Goal: Task Accomplishment & Management: Manage account settings

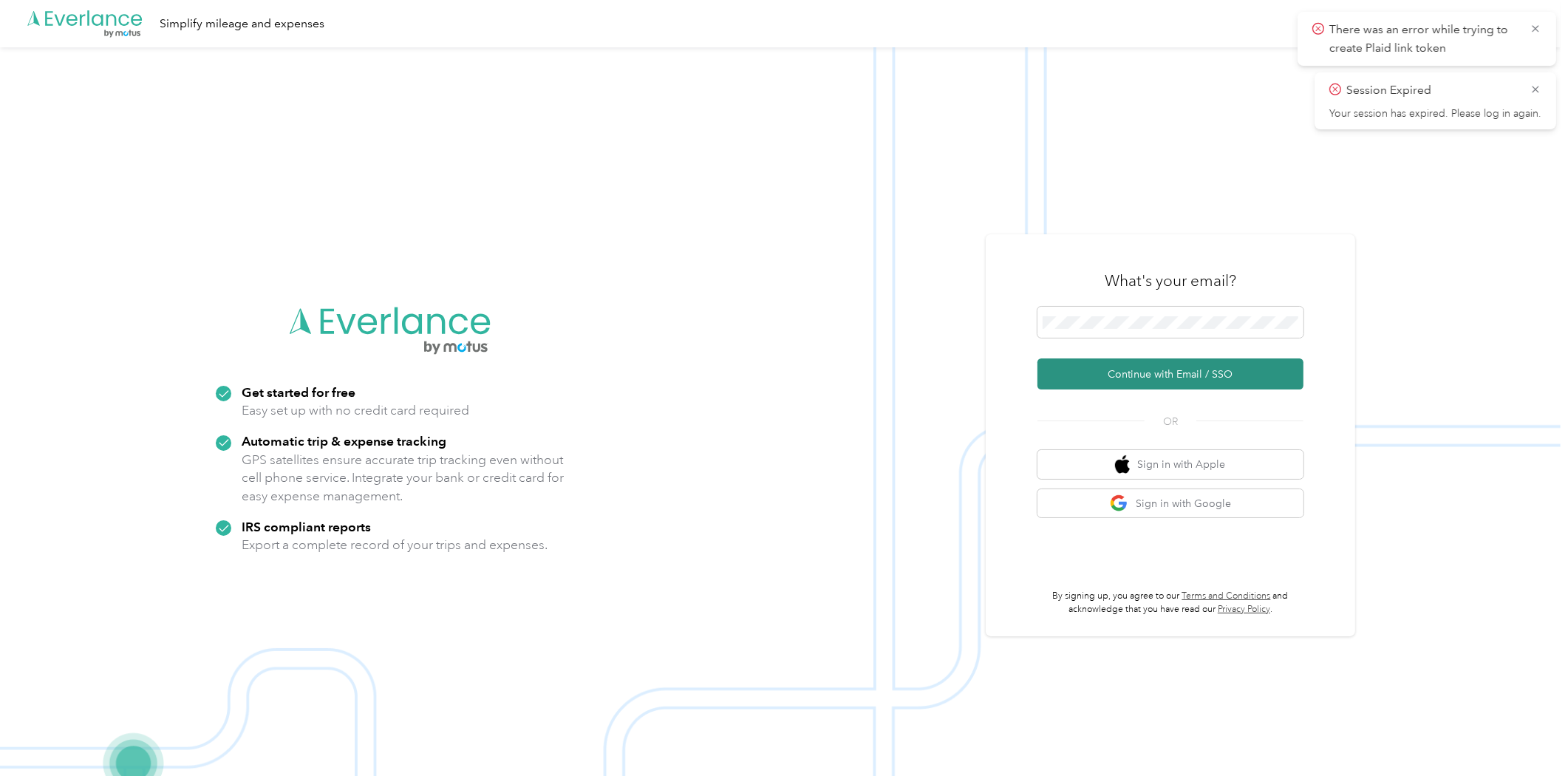
click at [1065, 371] on button "Continue with Email / SSO" at bounding box center [1170, 373] width 266 height 31
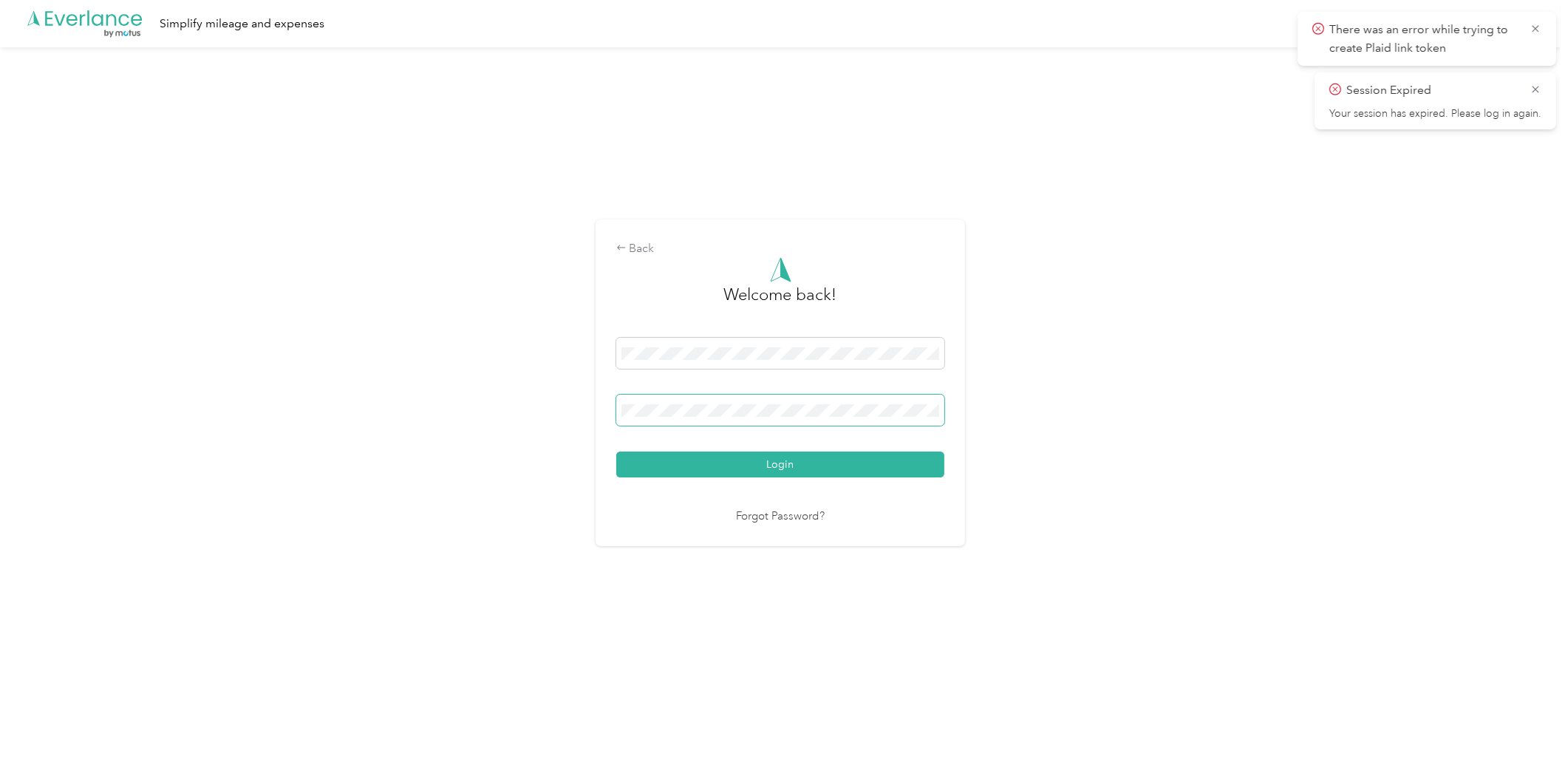
click at [616, 452] on button "Login" at bounding box center [780, 465] width 328 height 26
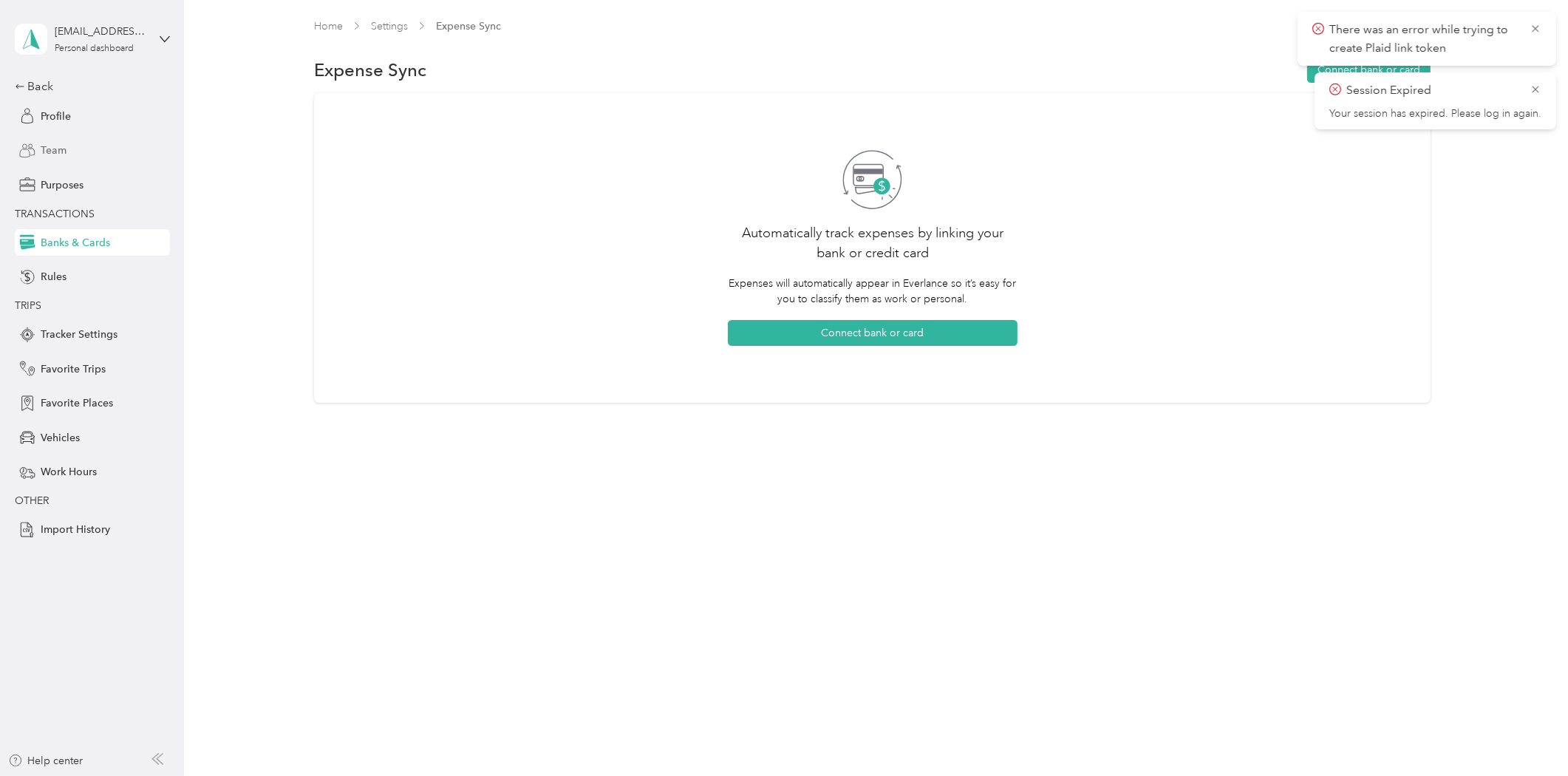
click at [52, 143] on span "Team" at bounding box center [53, 150] width 26 height 15
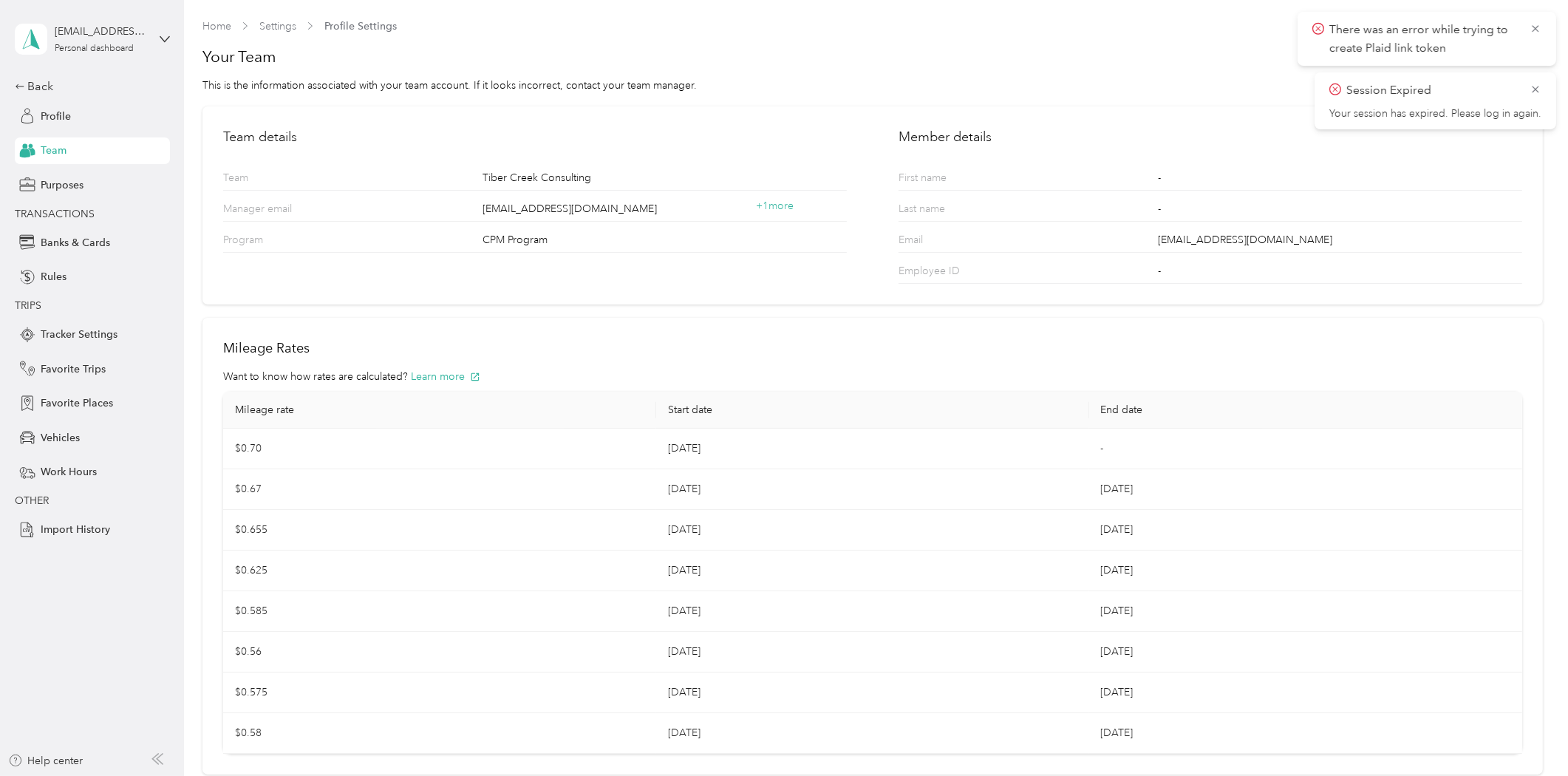
click at [1535, 21] on span "There was an error while trying to create Plaid link token" at bounding box center [1427, 39] width 229 height 36
click at [85, 47] on div "Personal dashboard" at bounding box center [95, 48] width 79 height 9
click at [93, 123] on div "Team dashboard" at bounding box center [170, 120] width 290 height 26
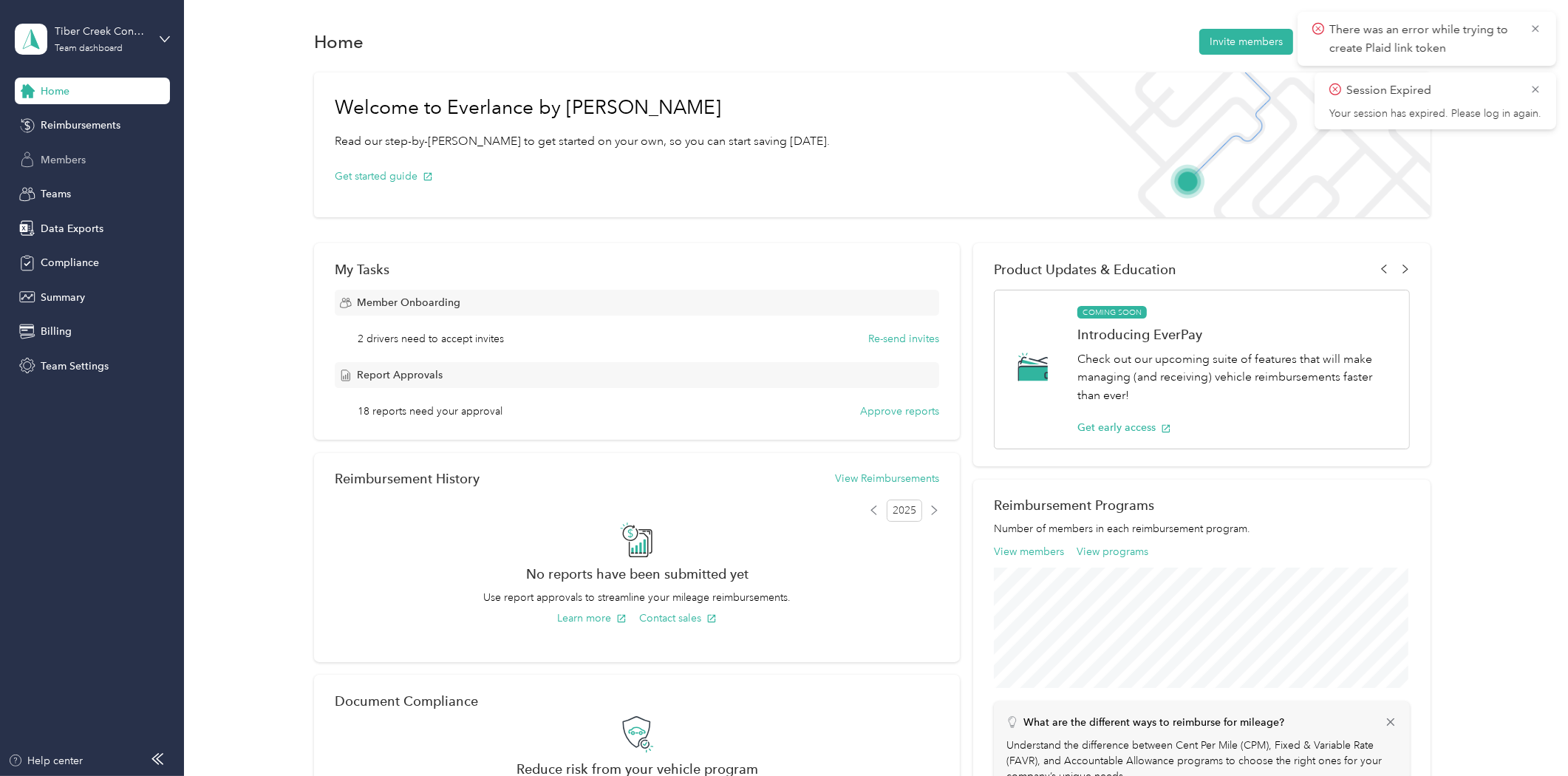
click at [78, 164] on span "Members" at bounding box center [63, 159] width 45 height 15
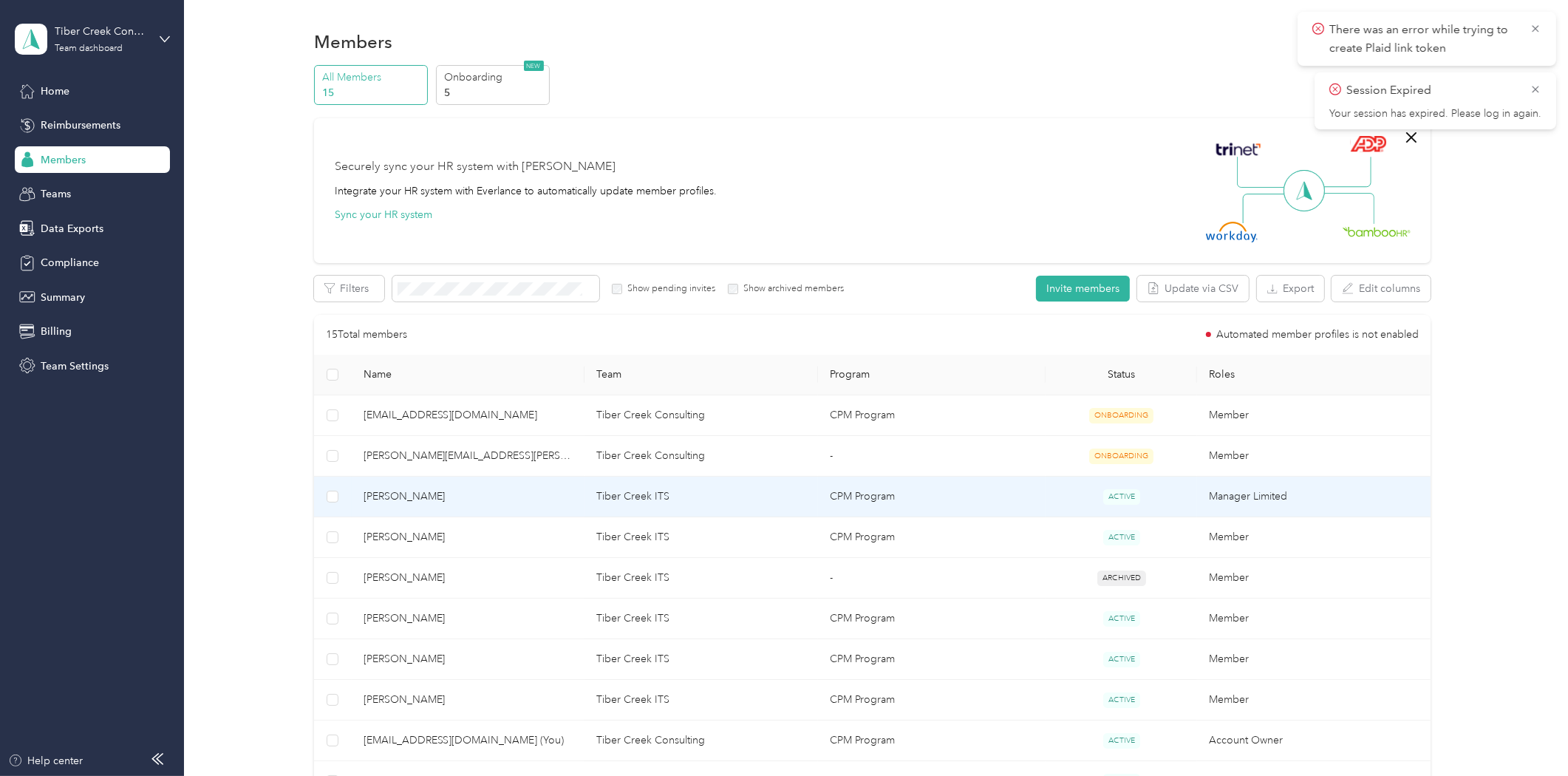
click at [381, 499] on span "[PERSON_NAME]" at bounding box center [469, 496] width 210 height 16
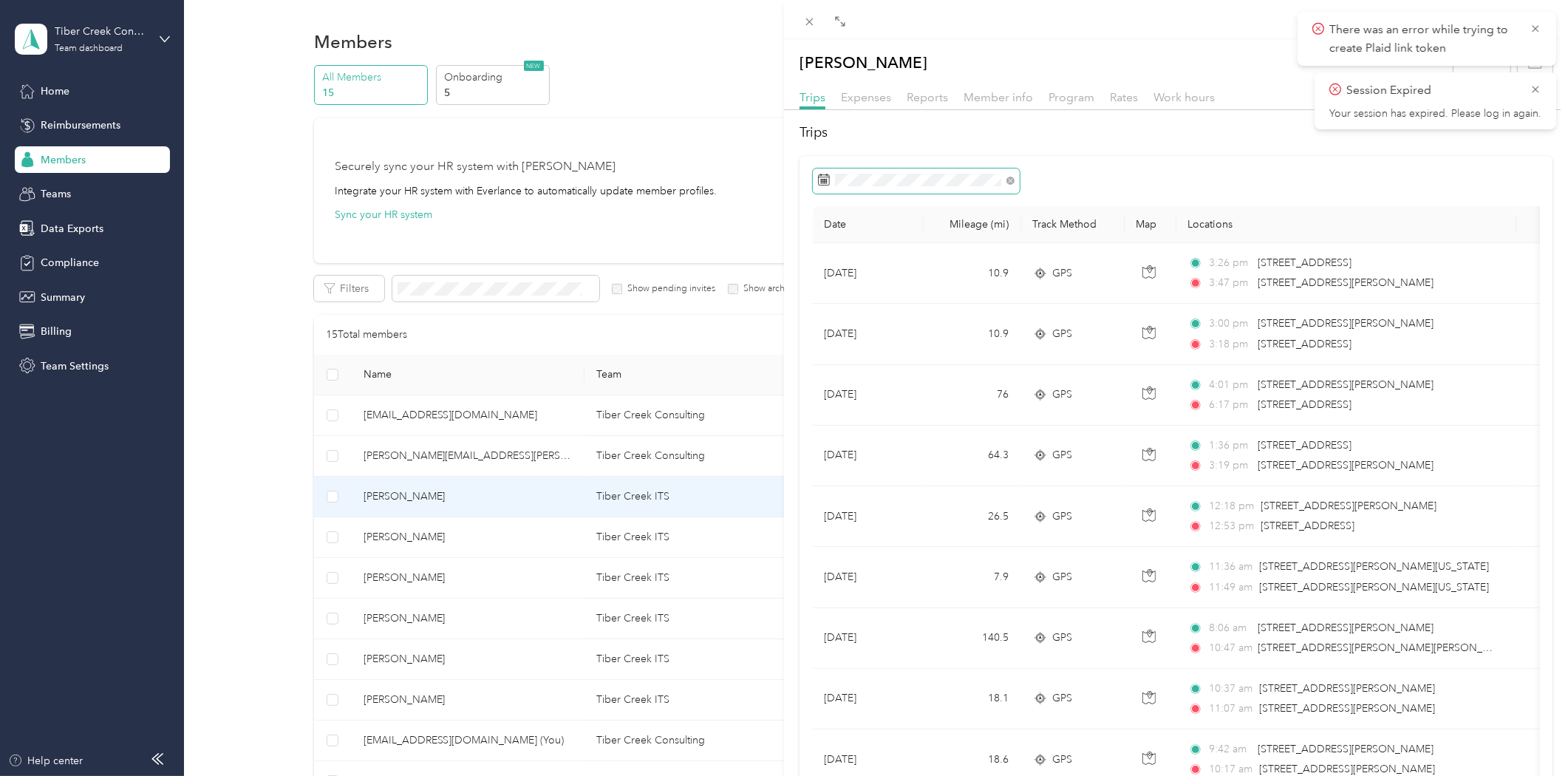
click at [899, 172] on span at bounding box center [917, 180] width 207 height 25
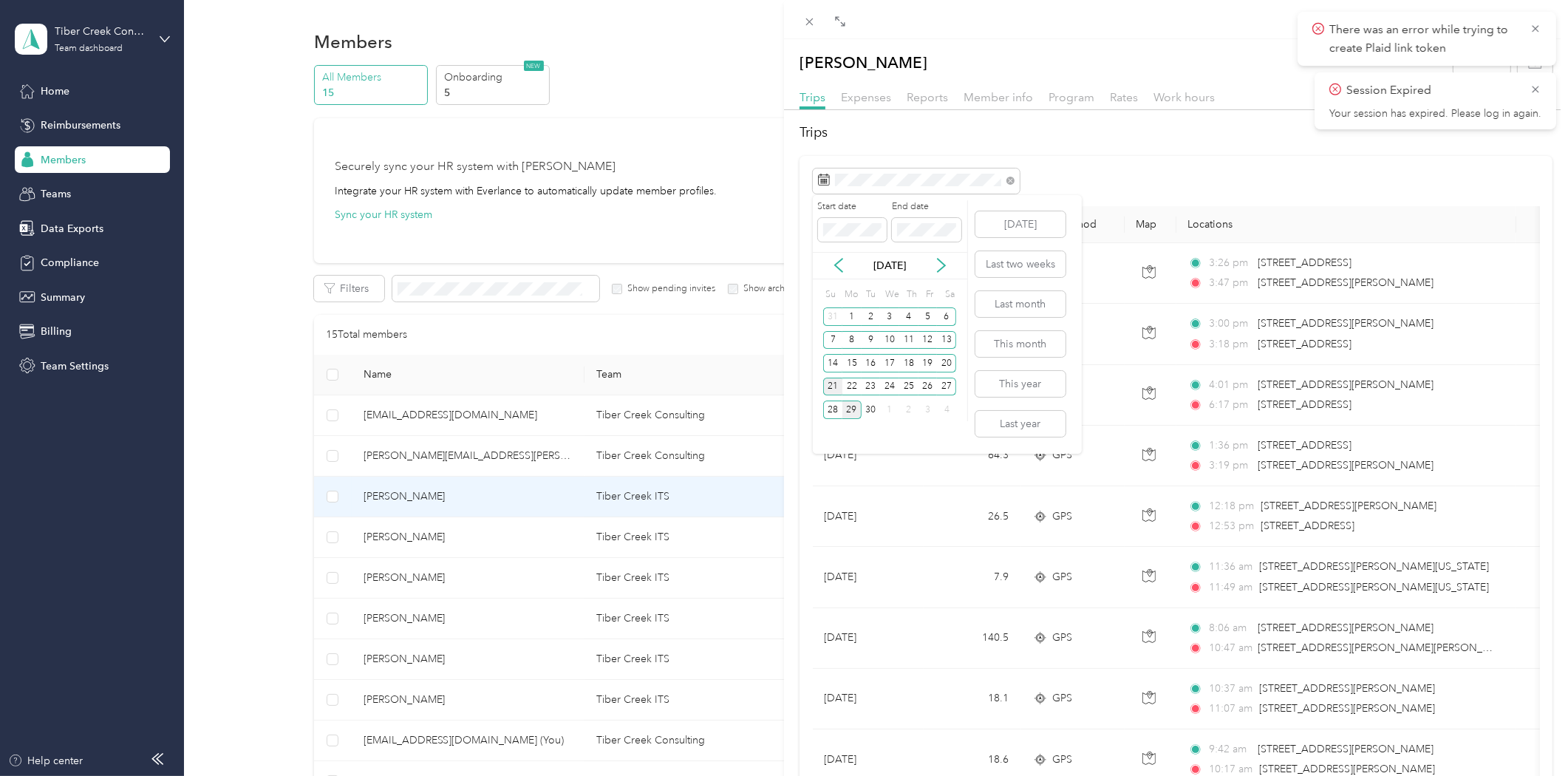
click at [828, 384] on div "21" at bounding box center [832, 386] width 19 height 19
click at [943, 387] on div "27" at bounding box center [946, 386] width 19 height 19
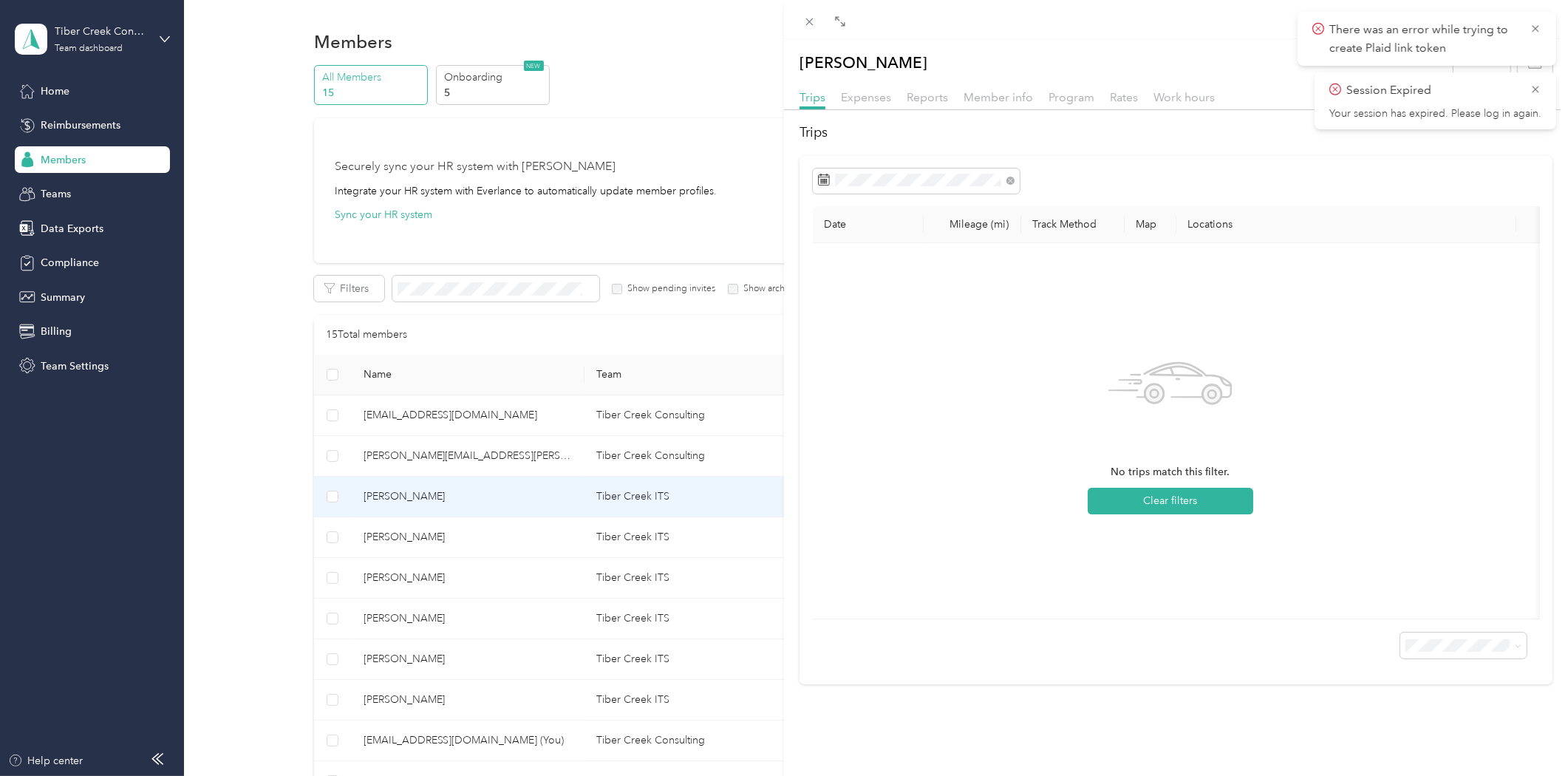
click at [411, 530] on div "[PERSON_NAME] Archive Trips Expenses Reports Member info Program Rates Work hou…" at bounding box center [784, 388] width 1568 height 776
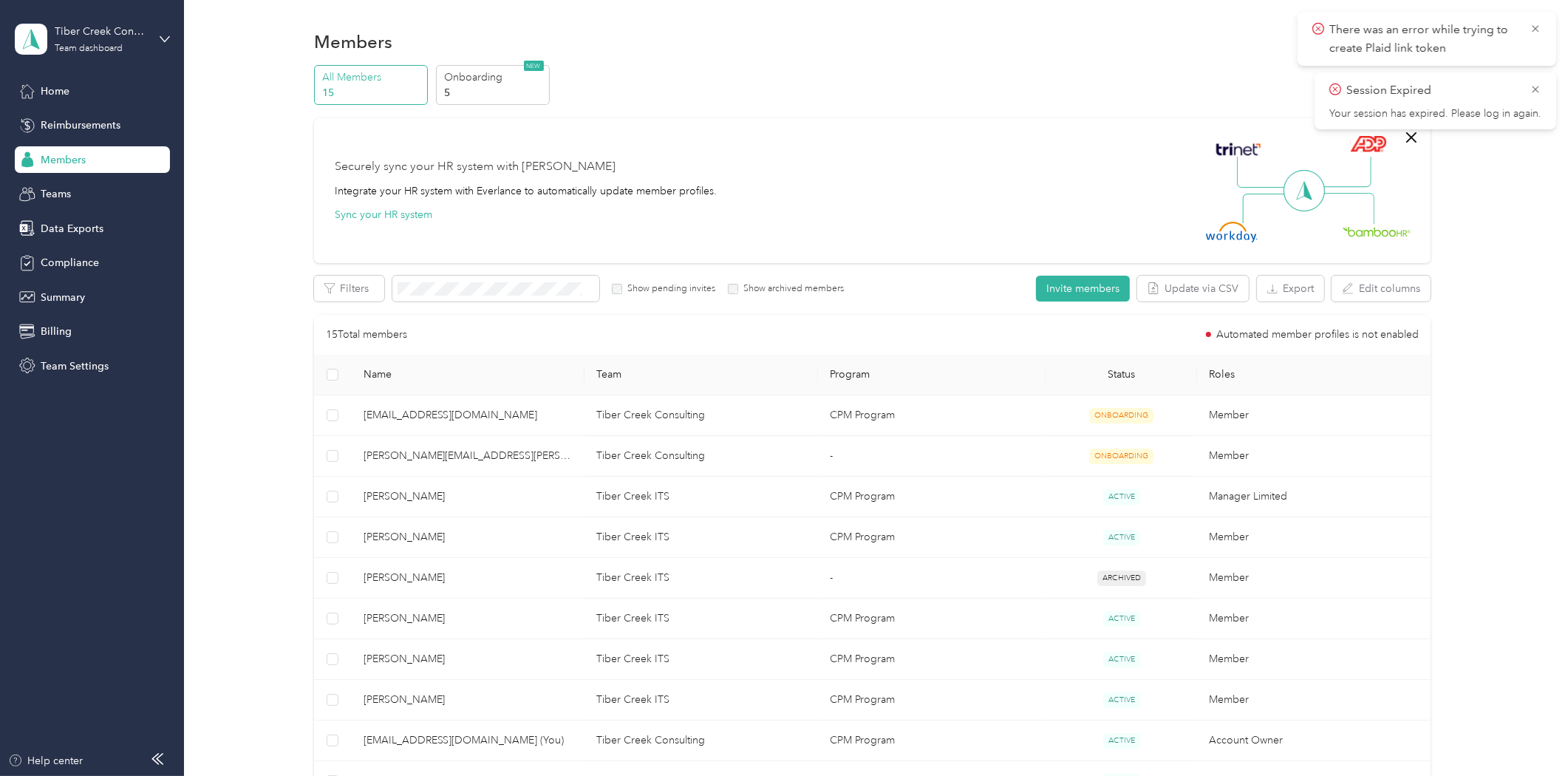
click at [412, 530] on div at bounding box center [784, 388] width 1568 height 776
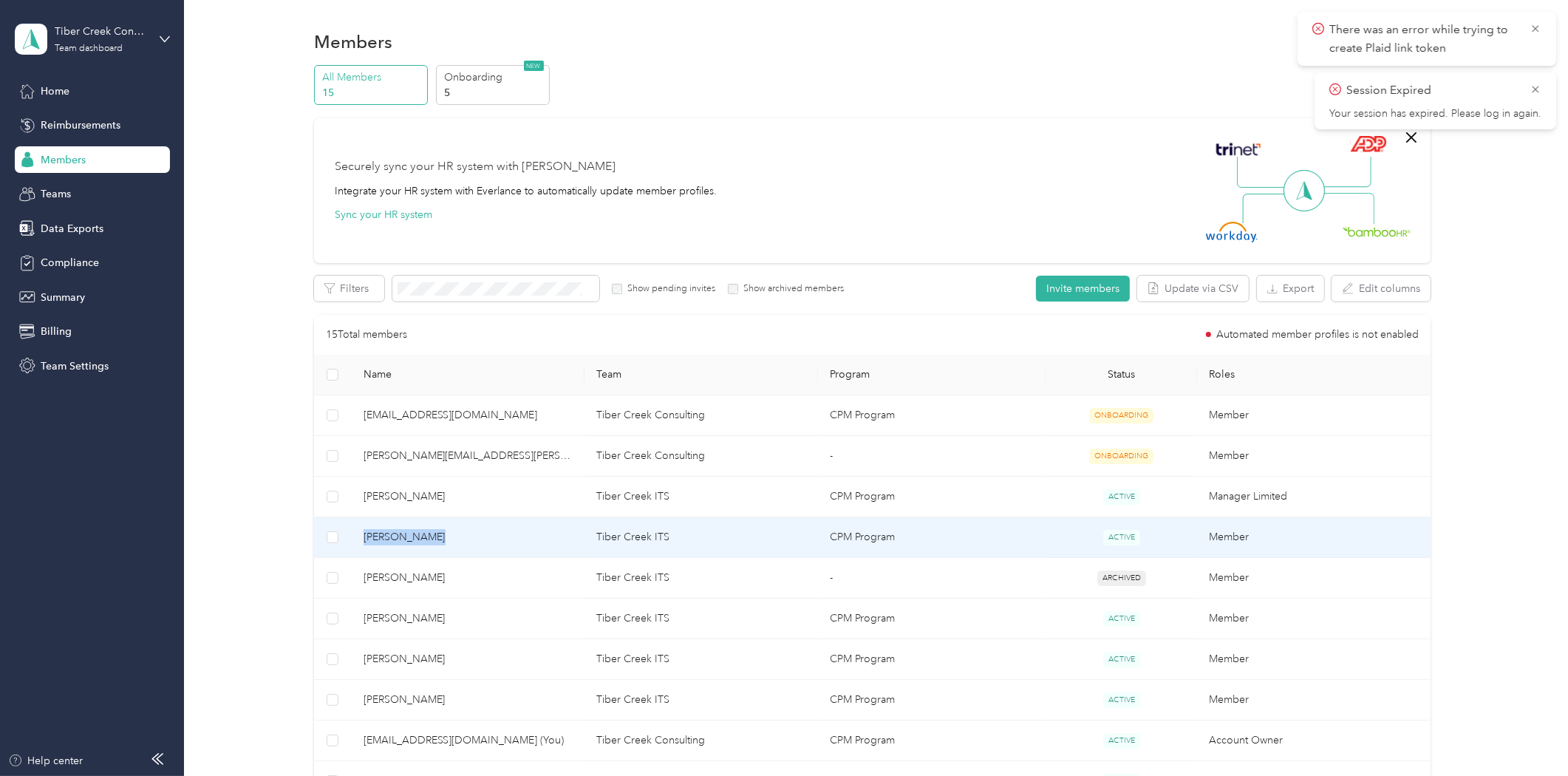
click at [412, 534] on span "[PERSON_NAME]" at bounding box center [469, 538] width 210 height 16
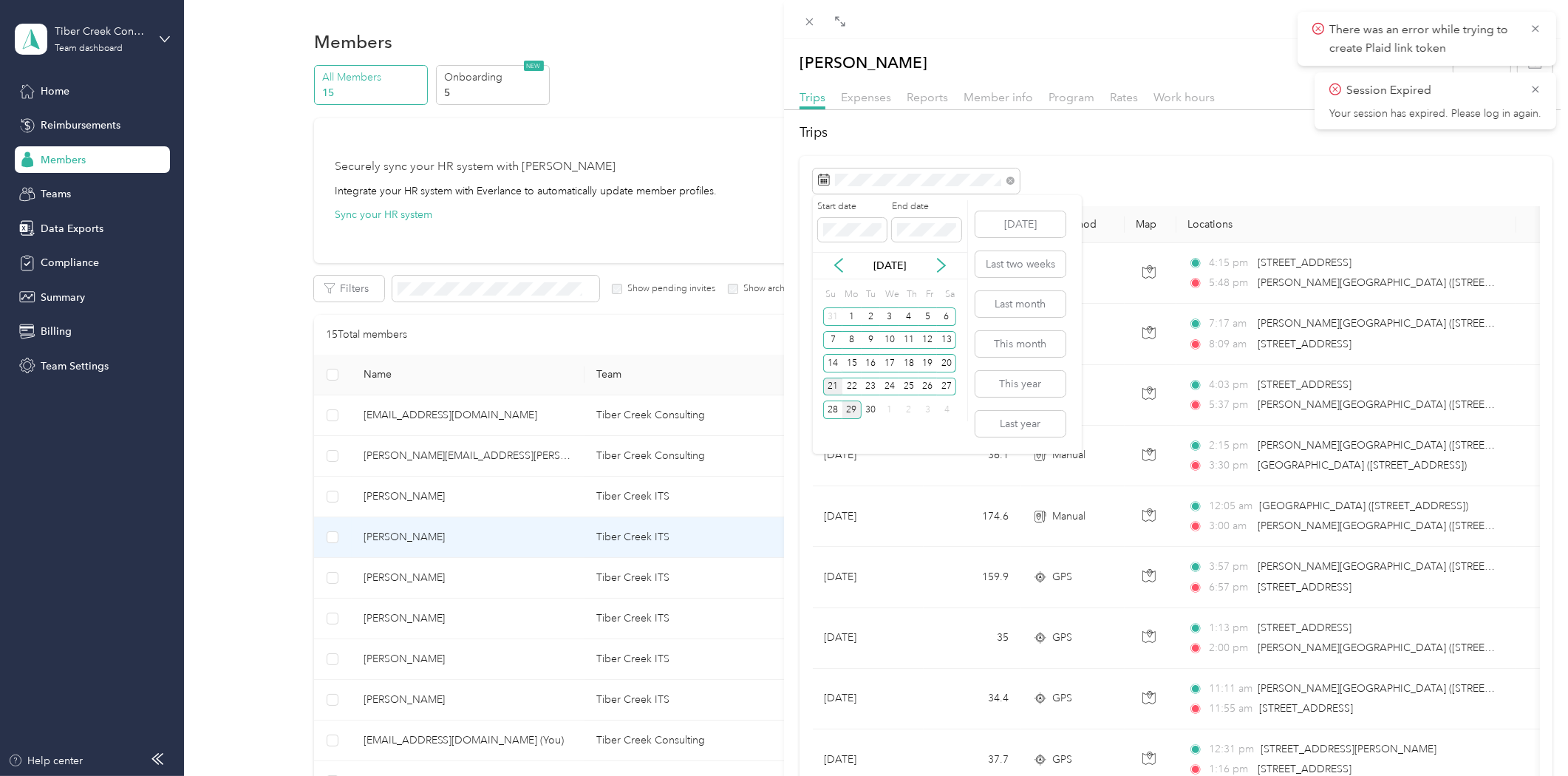
click at [828, 382] on div "21" at bounding box center [832, 386] width 19 height 19
click at [941, 385] on div "27" at bounding box center [946, 386] width 19 height 19
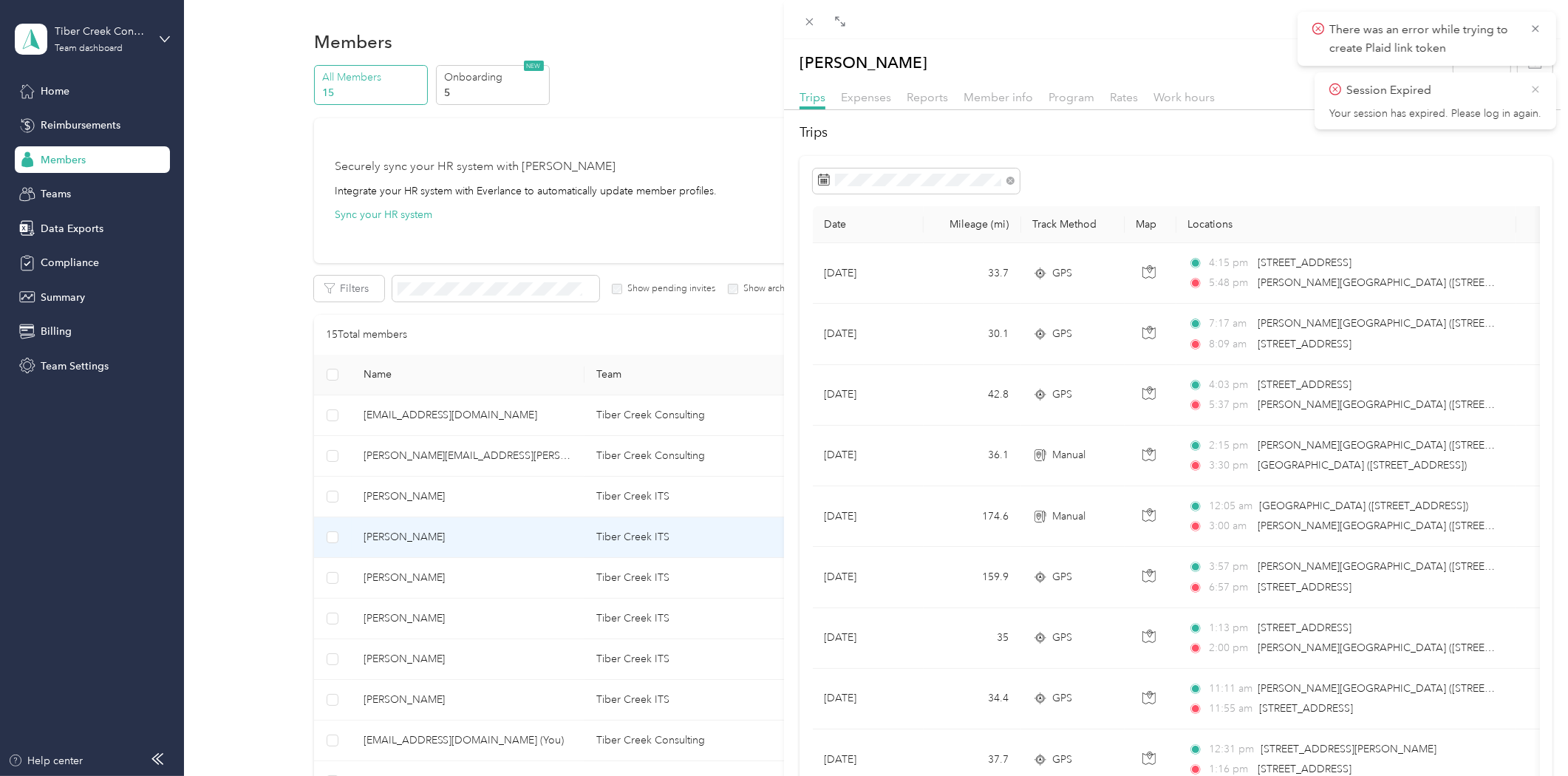
click at [1536, 86] on icon at bounding box center [1535, 89] width 6 height 6
click at [1535, 28] on icon at bounding box center [1535, 28] width 6 height 6
click at [1524, 57] on div "There was an error while trying to create Plaid link token" at bounding box center [1427, 39] width 259 height 54
click at [1529, 61] on icon "button" at bounding box center [1534, 62] width 14 height 14
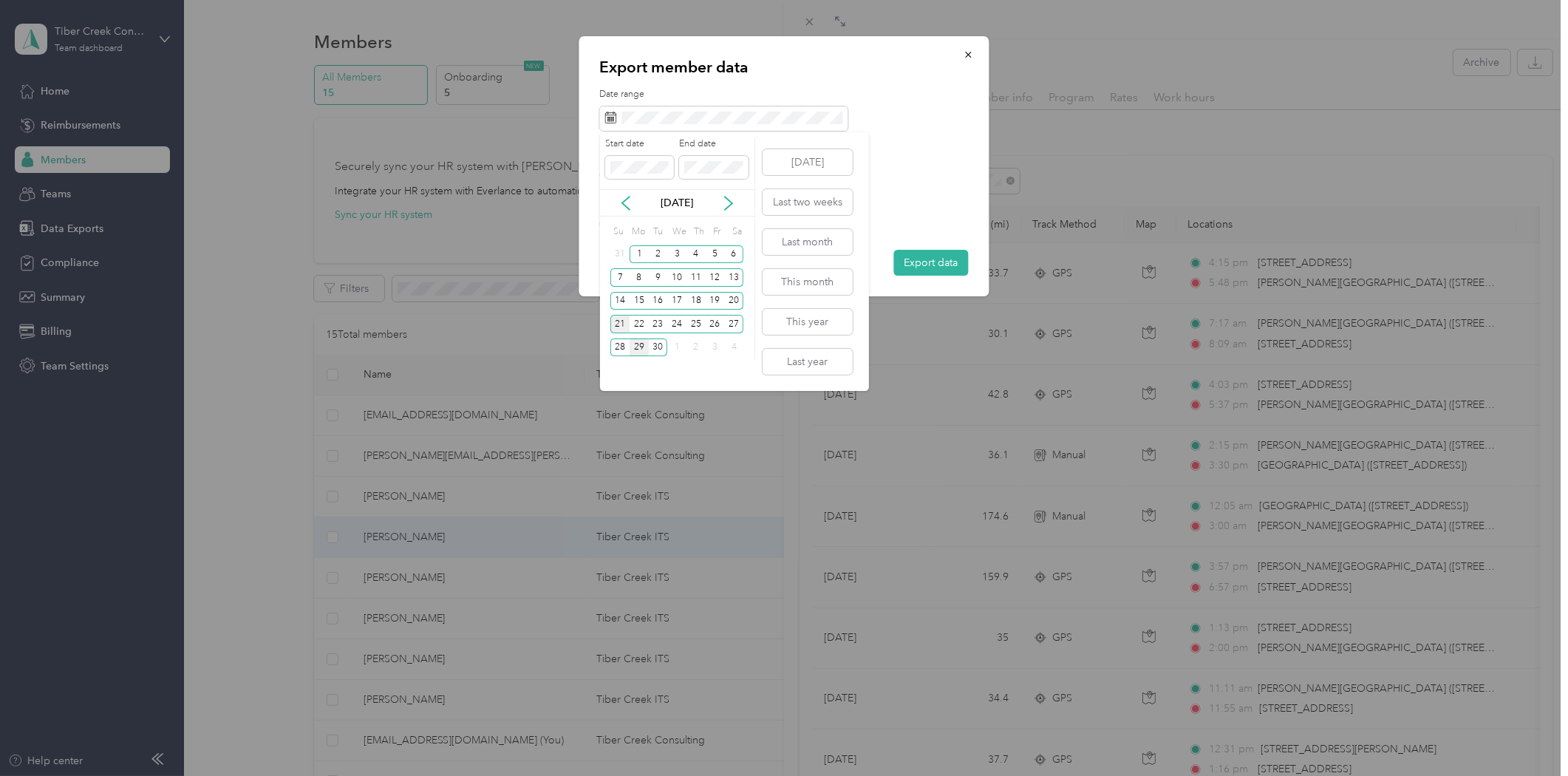
click at [621, 318] on div "21" at bounding box center [620, 323] width 19 height 19
click at [740, 328] on div "27" at bounding box center [734, 323] width 19 height 19
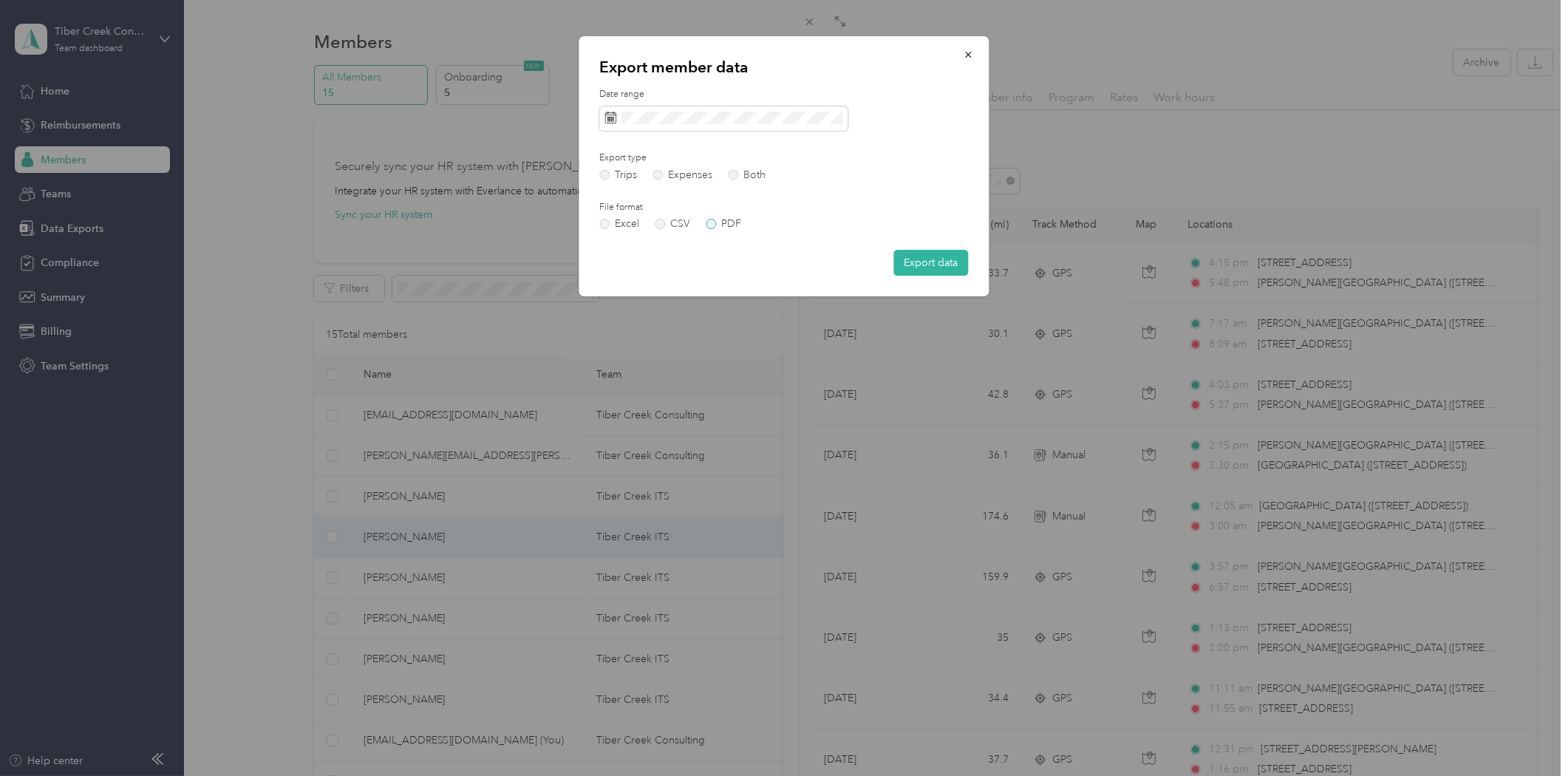
click at [727, 226] on label "PDF" at bounding box center [723, 224] width 36 height 11
click at [941, 270] on button "Export data" at bounding box center [931, 263] width 74 height 26
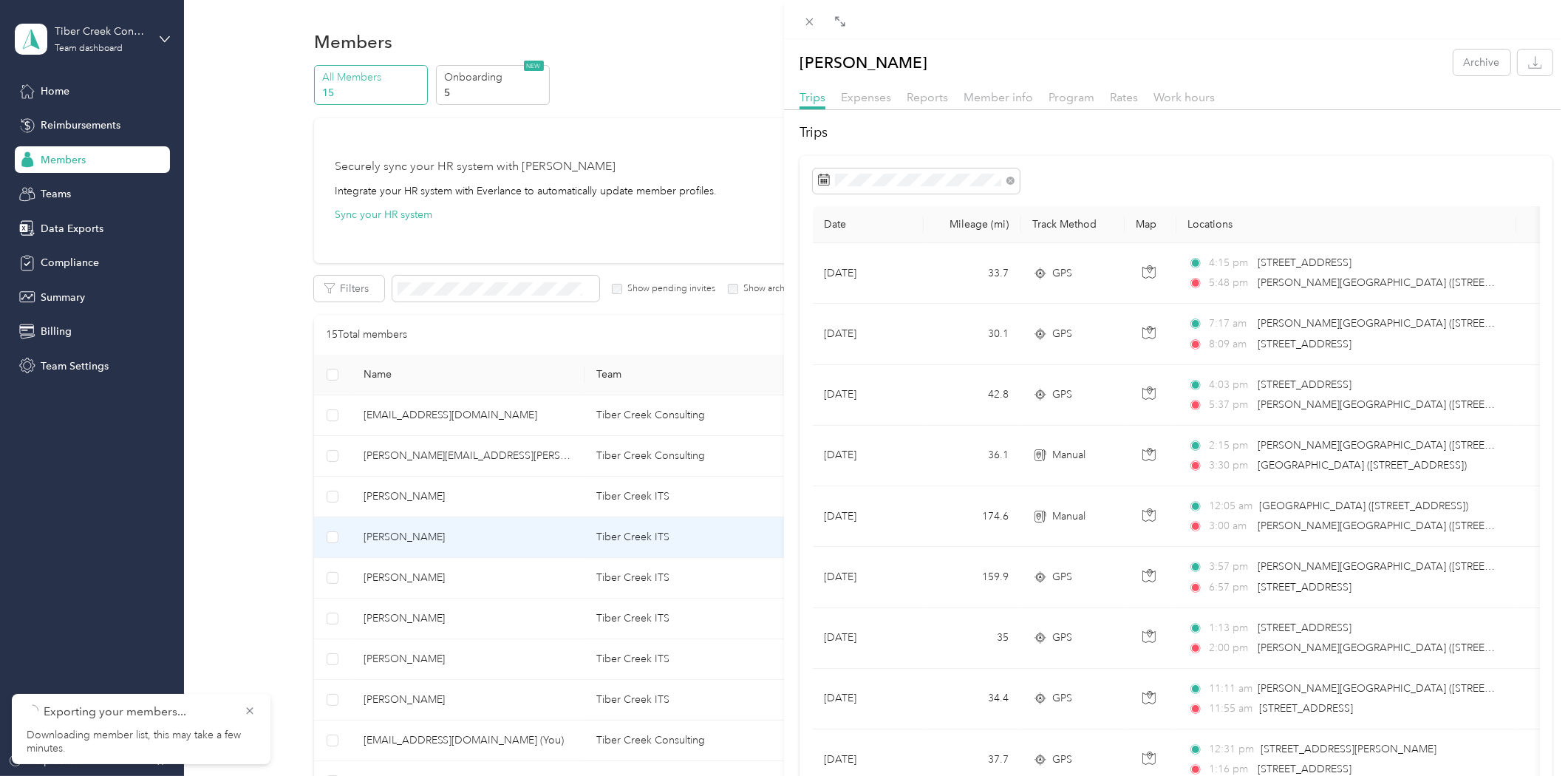
click at [395, 610] on div "[PERSON_NAME] Archive Trips Expenses Reports Member info Program Rates Work hou…" at bounding box center [784, 388] width 1568 height 776
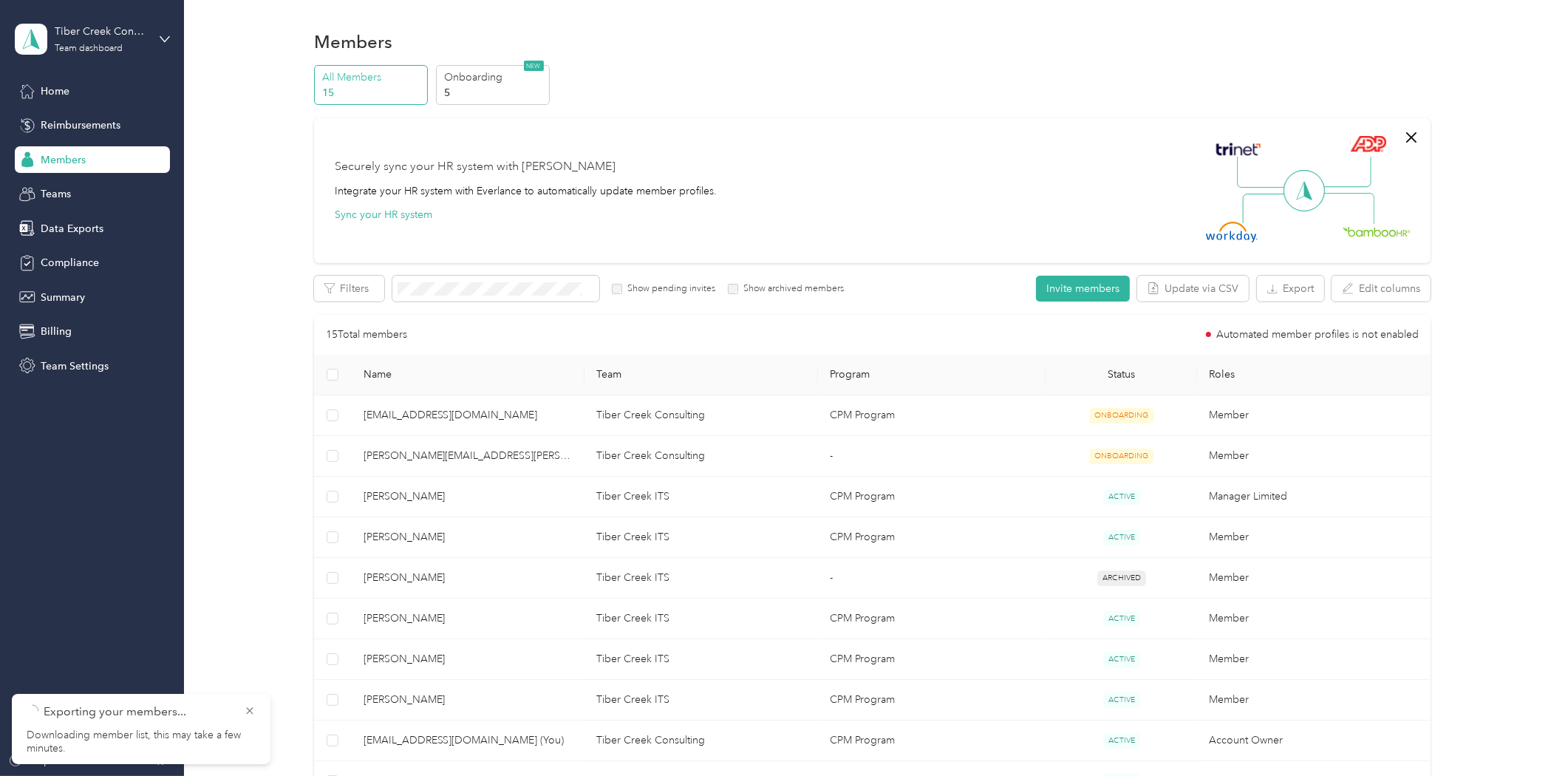
click at [398, 616] on div at bounding box center [784, 388] width 1568 height 776
click at [399, 619] on span "[PERSON_NAME]" at bounding box center [469, 618] width 210 height 16
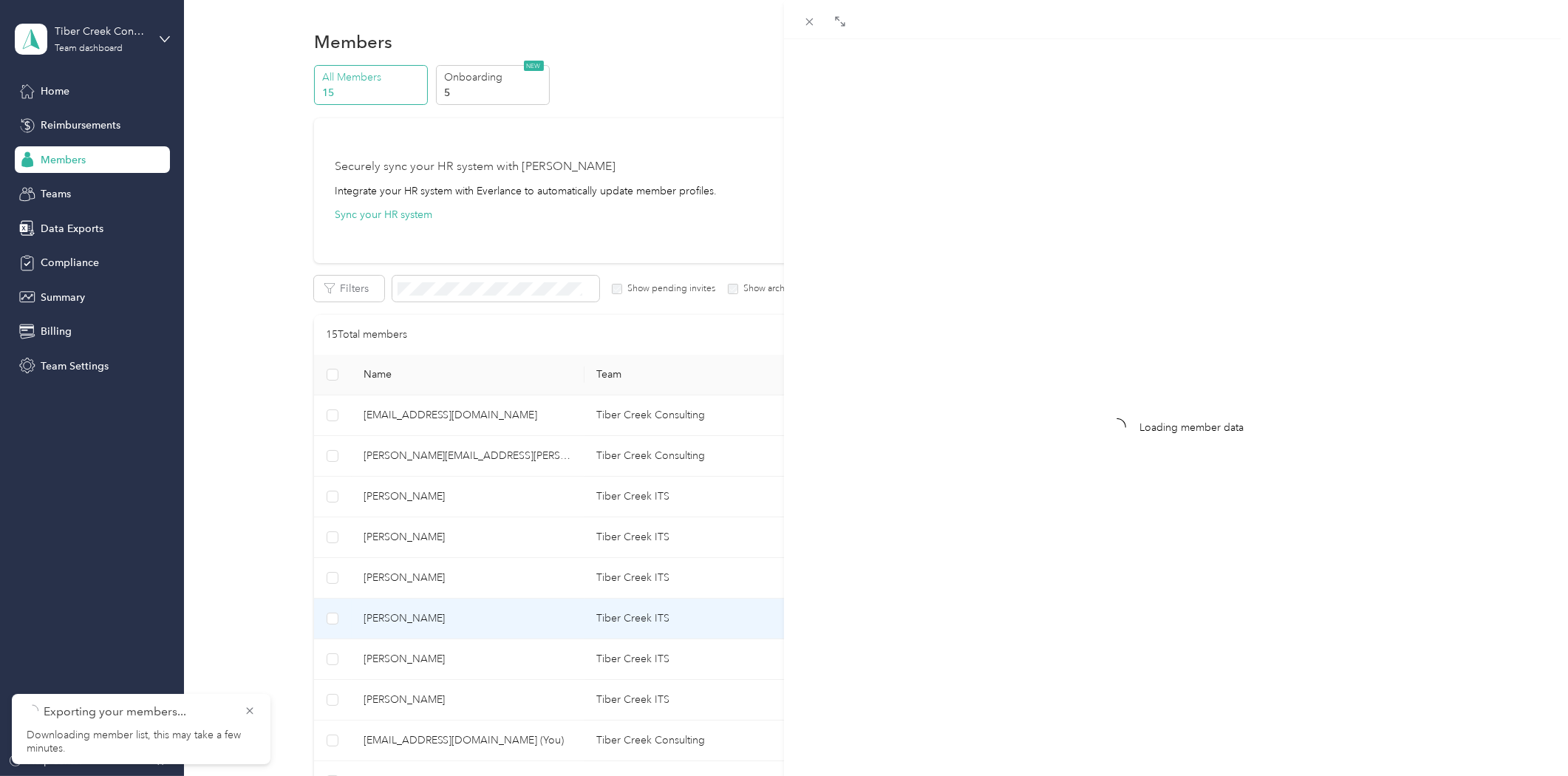
click at [399, 619] on div "Loading member data" at bounding box center [784, 388] width 1568 height 776
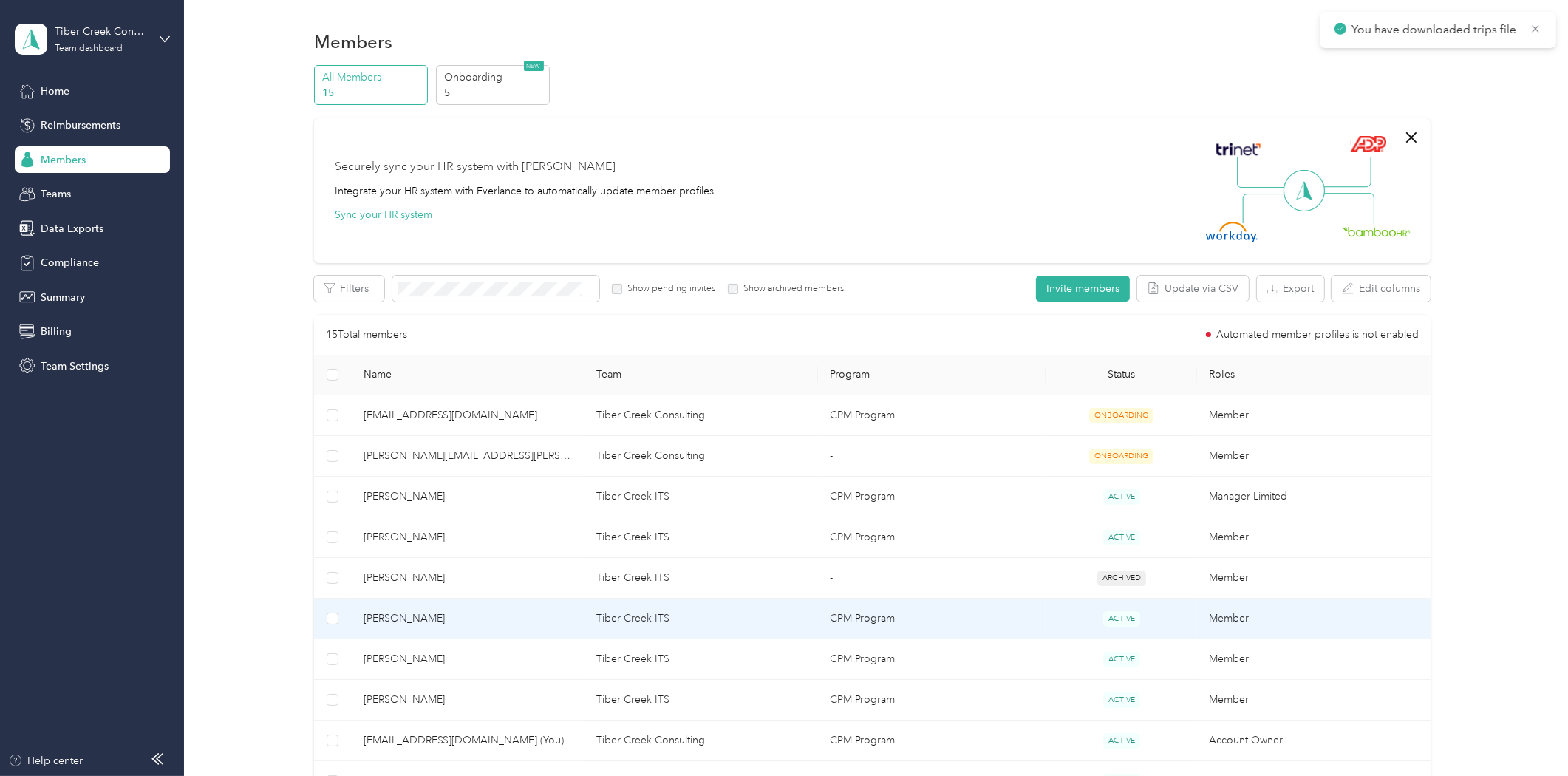
click at [383, 618] on span "[PERSON_NAME]" at bounding box center [469, 618] width 210 height 16
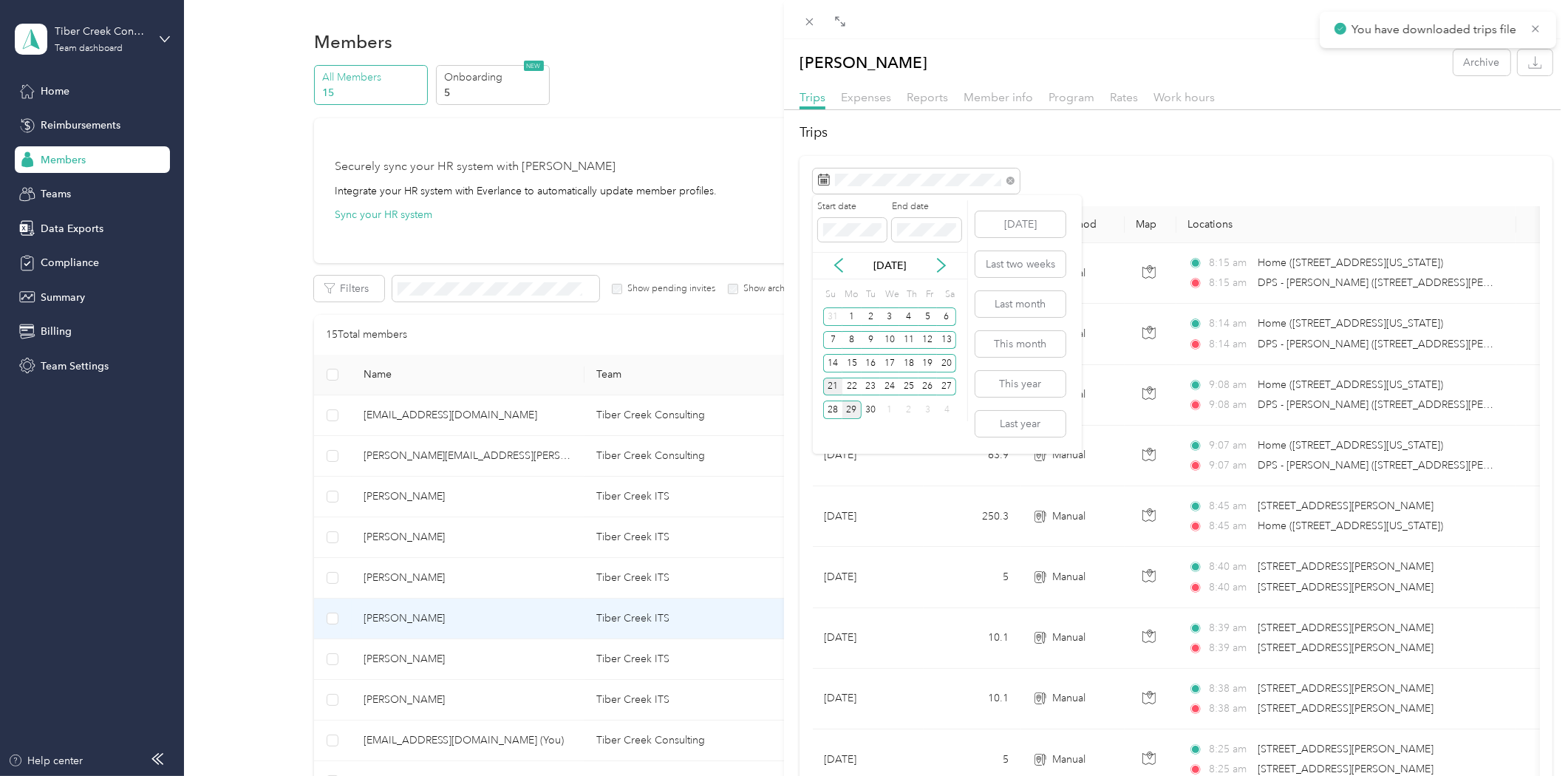
click at [832, 390] on div "21" at bounding box center [832, 386] width 19 height 19
click at [951, 382] on div "27" at bounding box center [946, 386] width 19 height 19
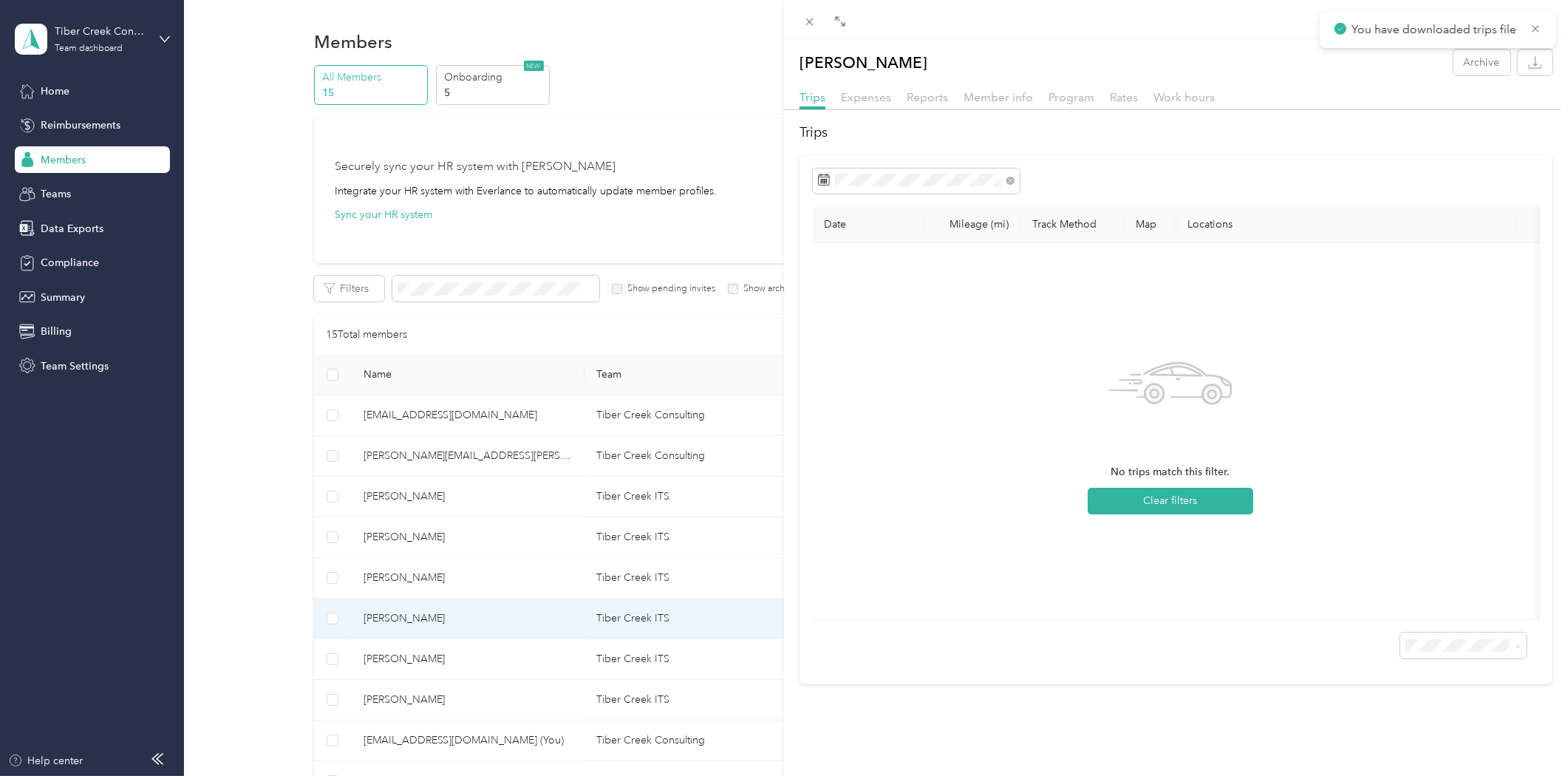
click at [391, 660] on div "[PERSON_NAME] Archive Trips Expenses Reports Member info Program Rates Work hou…" at bounding box center [784, 388] width 1568 height 776
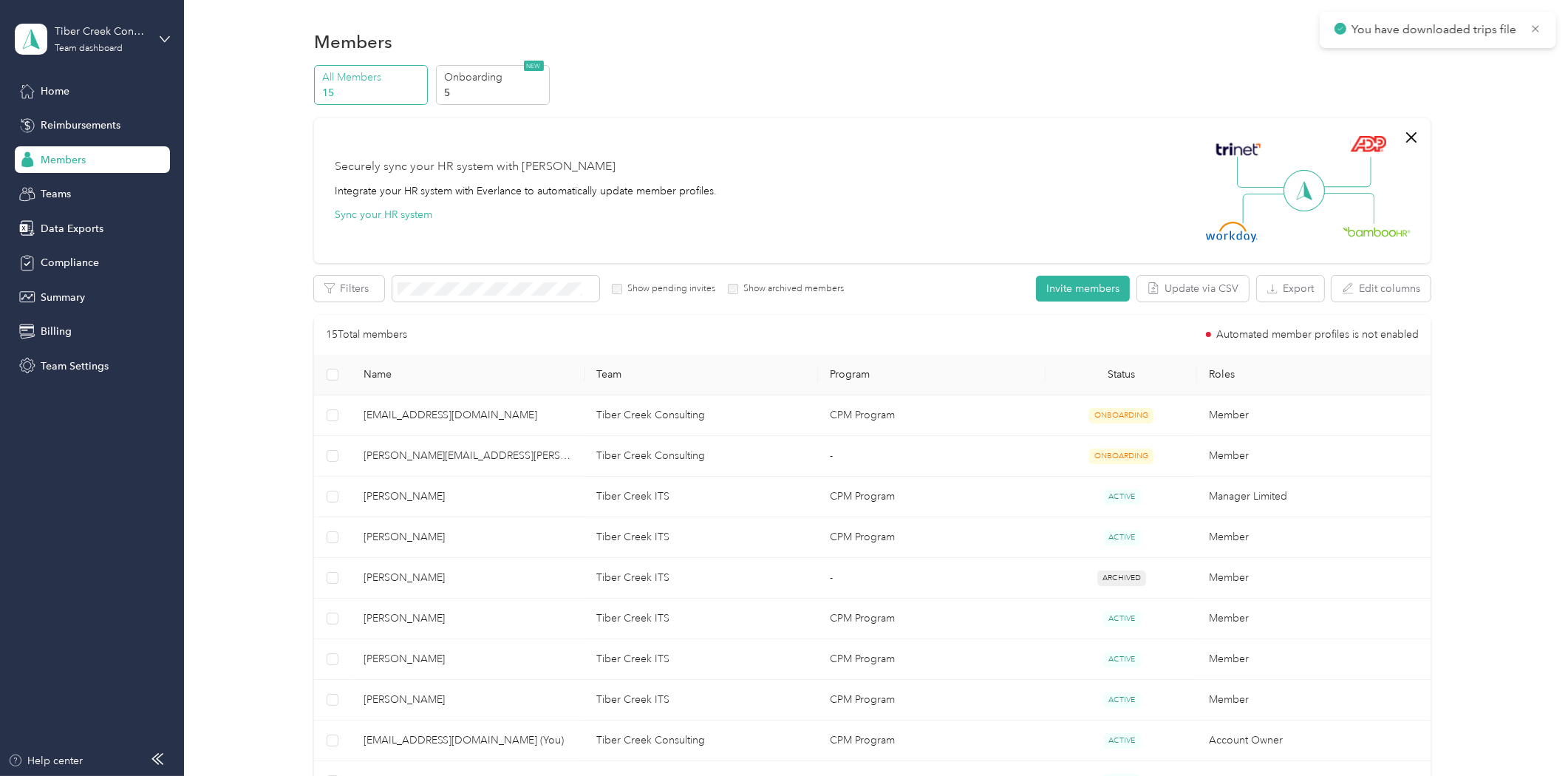
click at [391, 660] on div at bounding box center [784, 388] width 1568 height 776
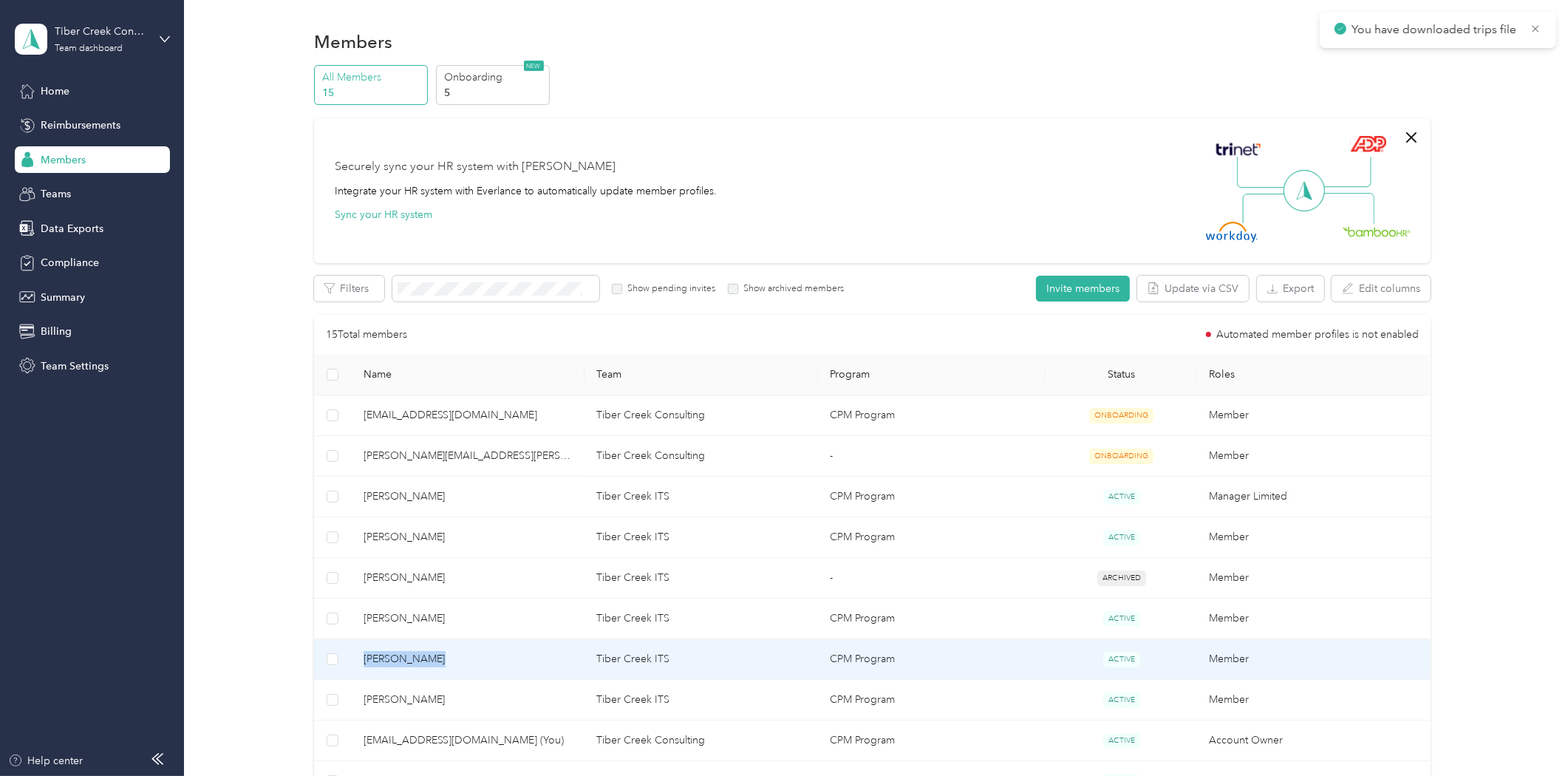
click at [391, 660] on span "[PERSON_NAME]" at bounding box center [469, 659] width 210 height 16
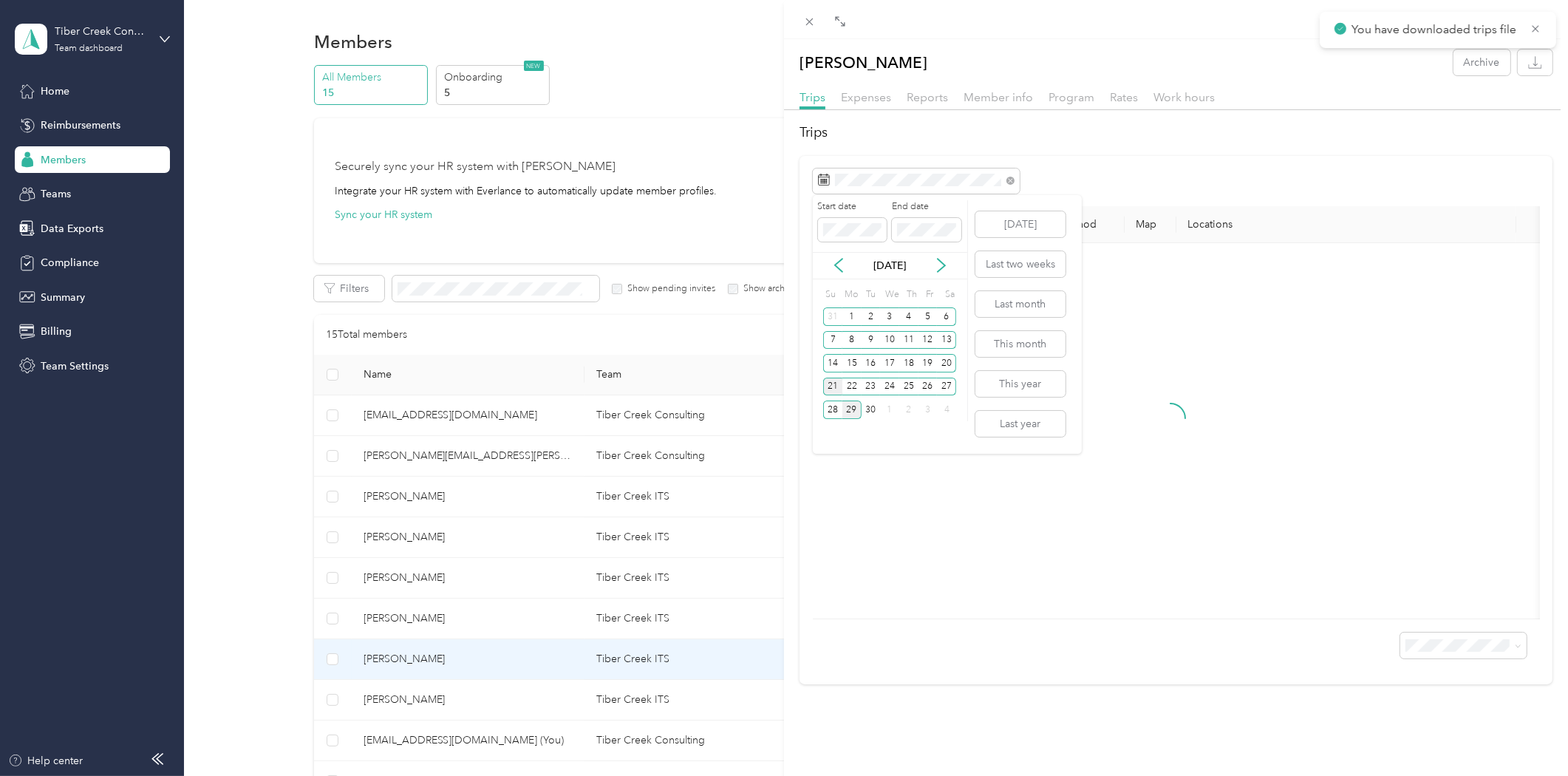
click at [828, 385] on div "21" at bounding box center [832, 386] width 19 height 19
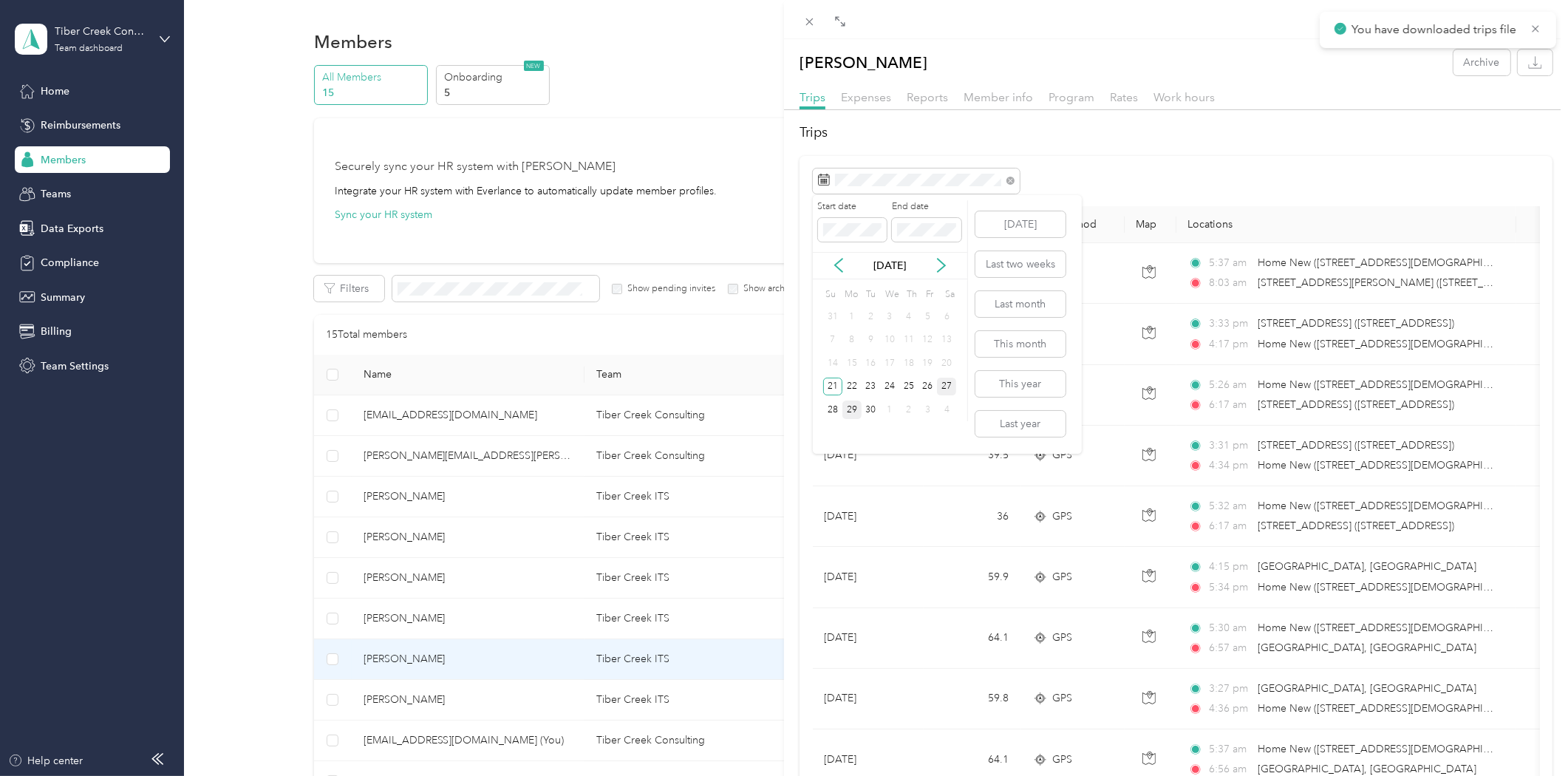
click at [946, 387] on div "27" at bounding box center [946, 386] width 19 height 19
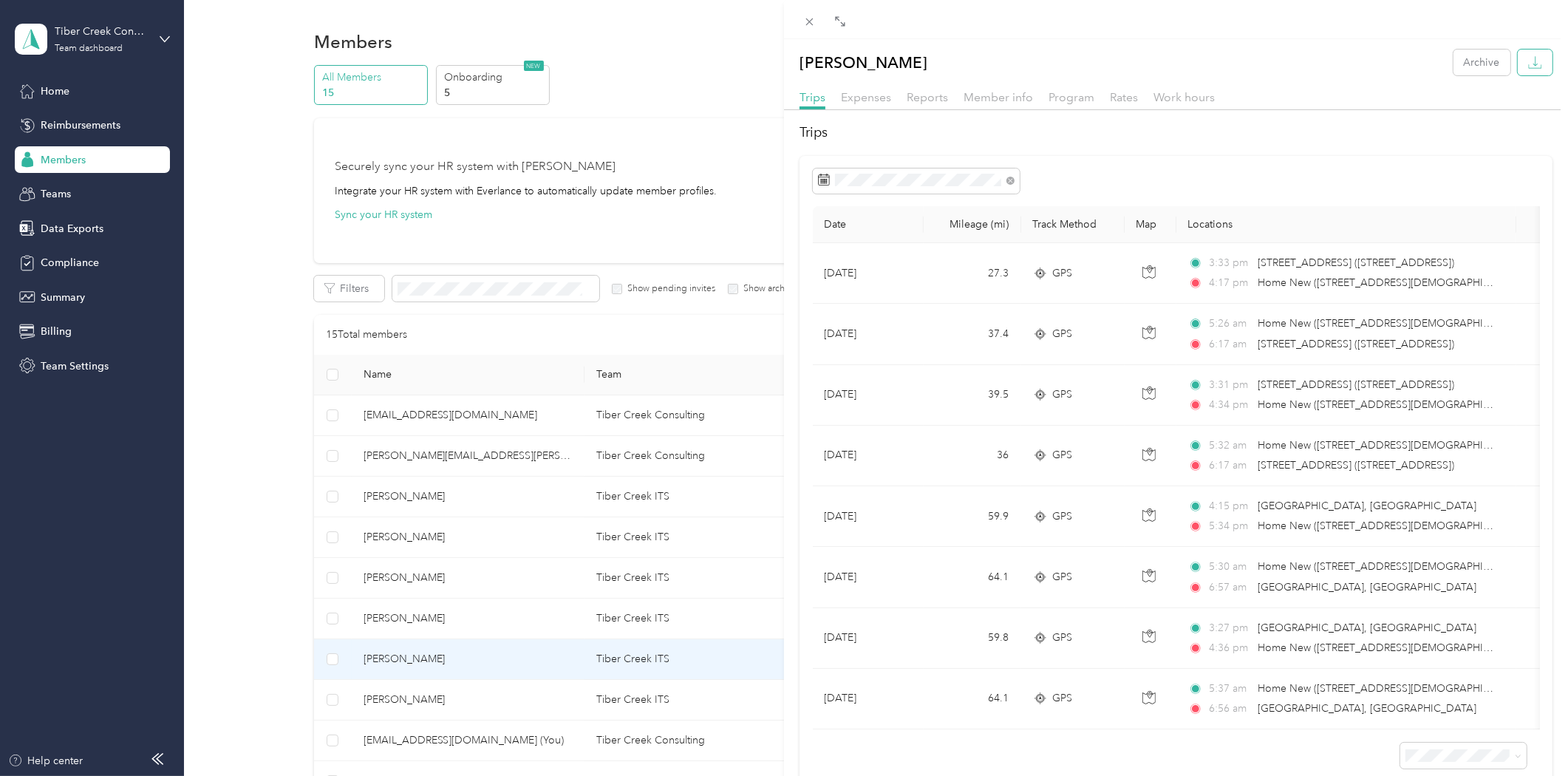
click at [1528, 57] on icon "button" at bounding box center [1534, 62] width 14 height 14
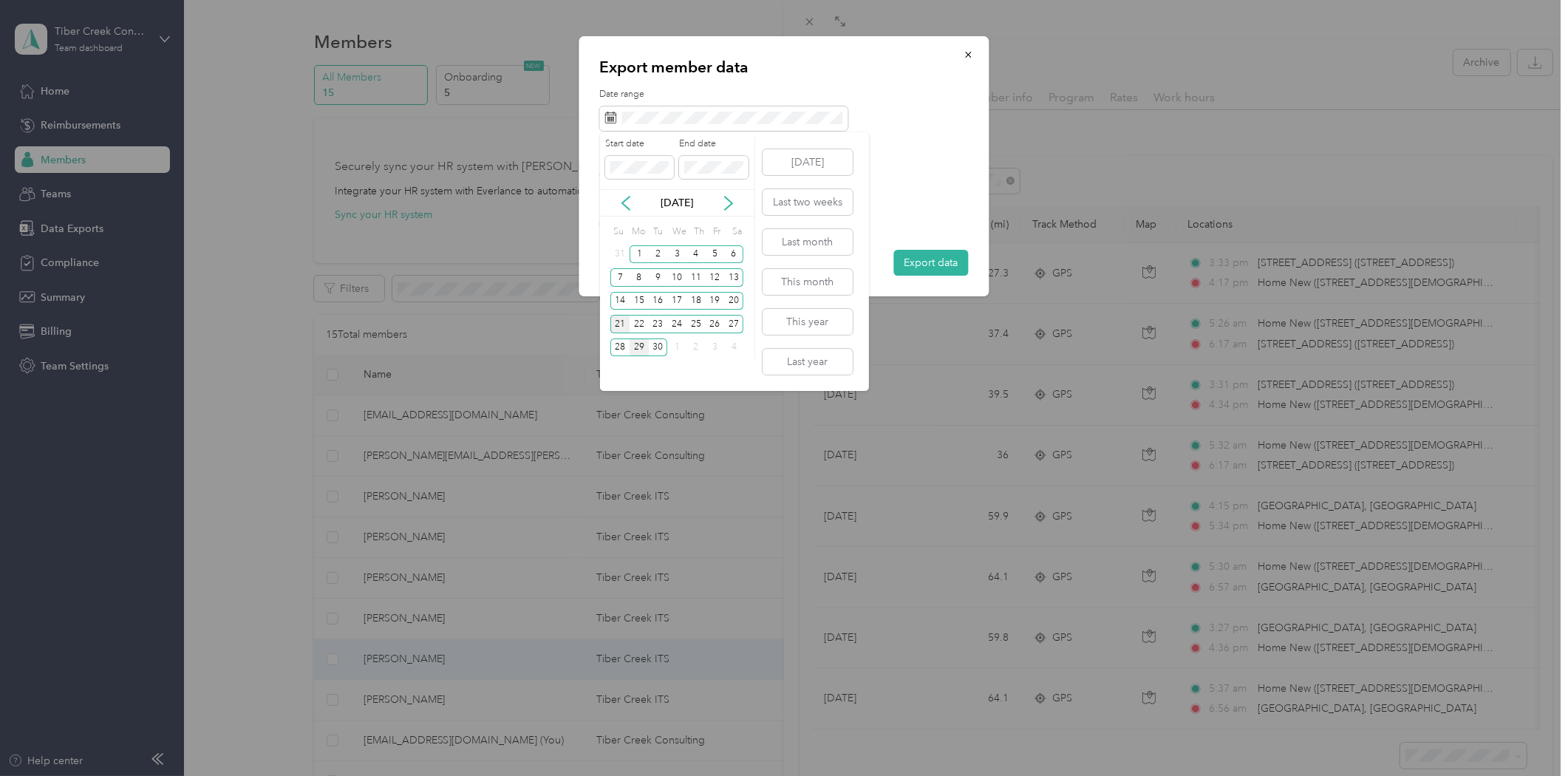
click at [622, 326] on div "21" at bounding box center [620, 323] width 19 height 19
click at [736, 325] on div "27" at bounding box center [734, 323] width 19 height 19
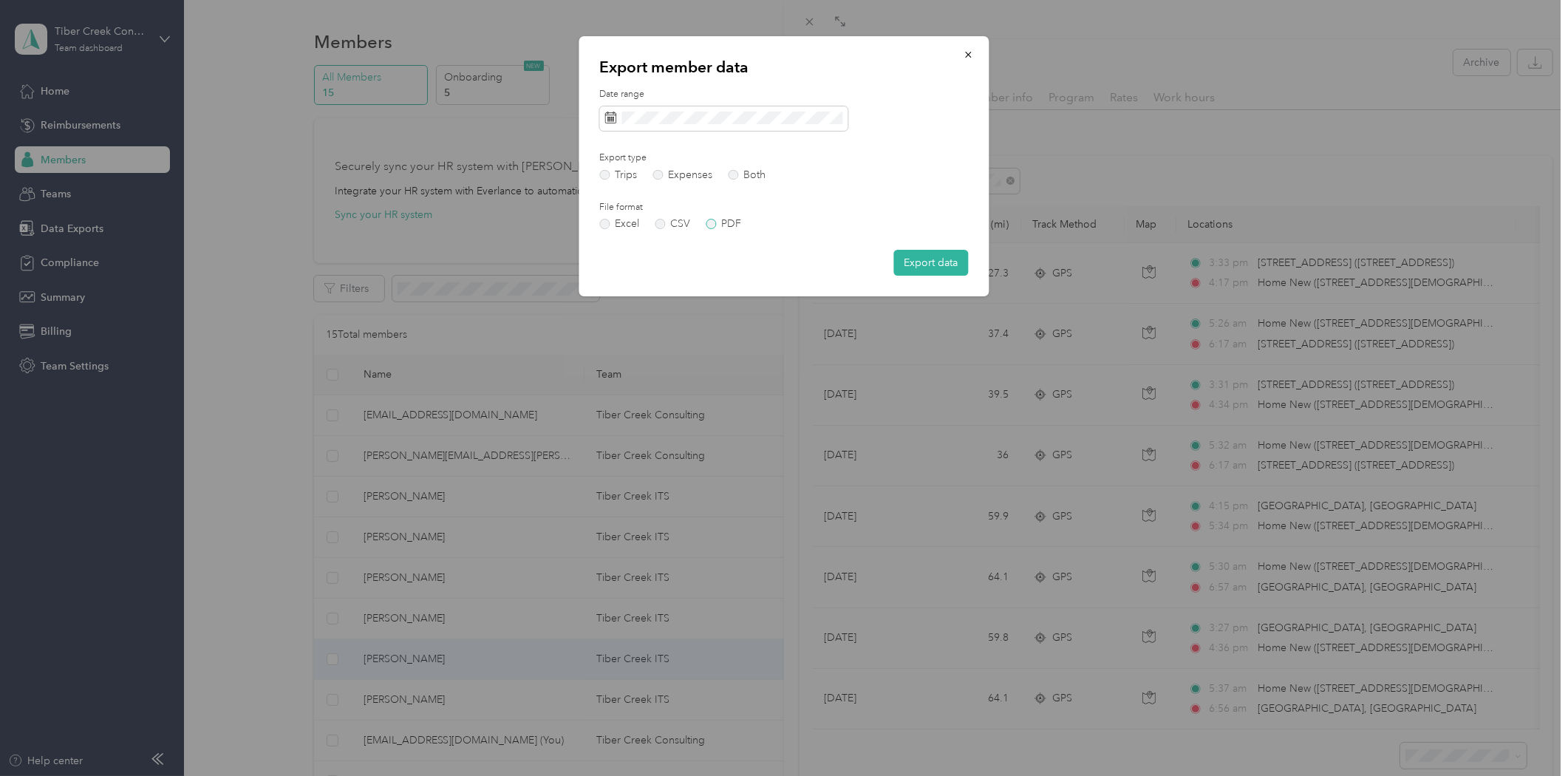
click at [710, 229] on label "PDF" at bounding box center [723, 224] width 36 height 11
click at [925, 252] on button "Export data" at bounding box center [931, 263] width 74 height 26
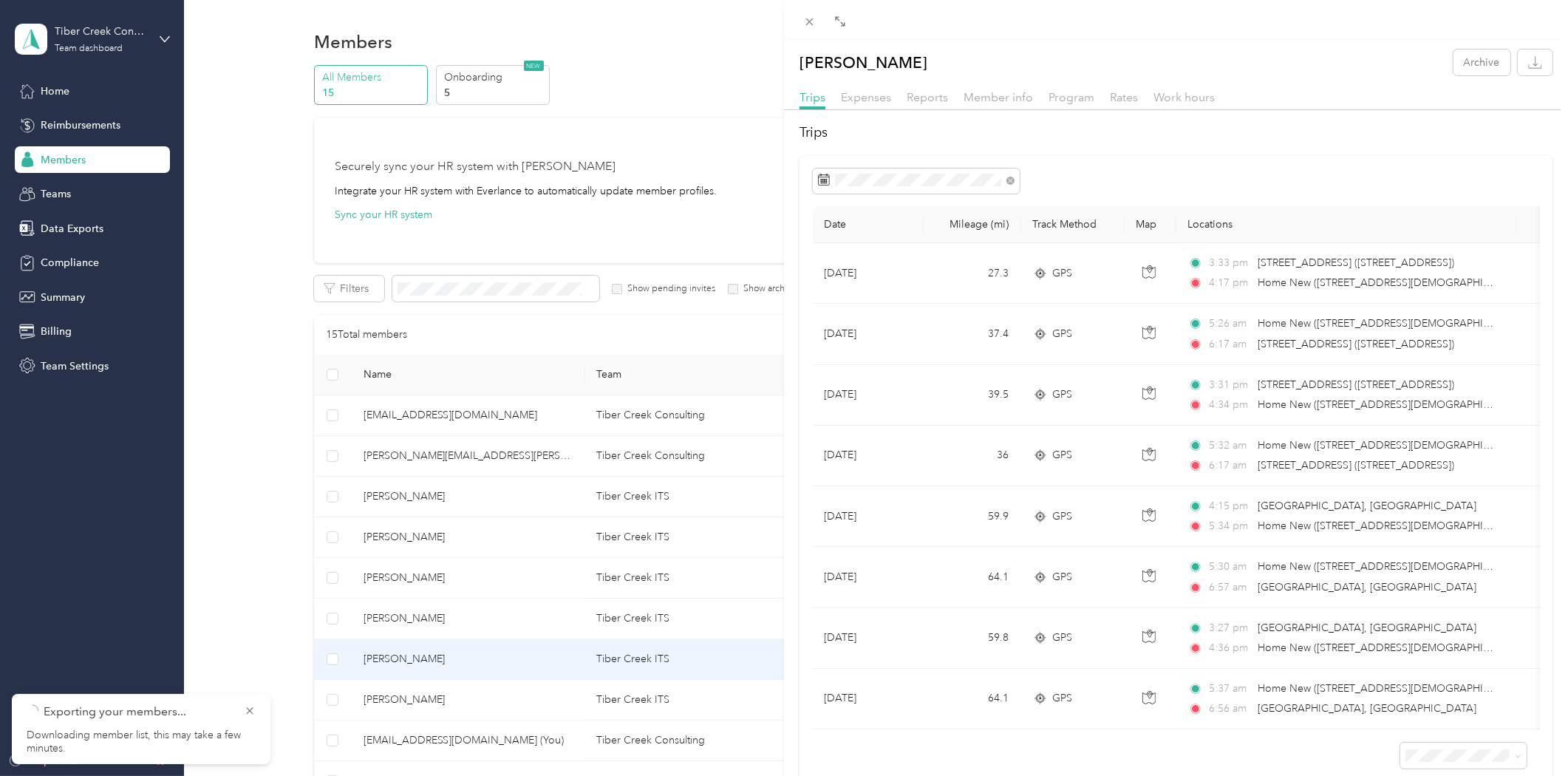
click at [405, 700] on div "[PERSON_NAME] Archive Trips Expenses Reports Member info Program Rates Work hou…" at bounding box center [784, 388] width 1568 height 776
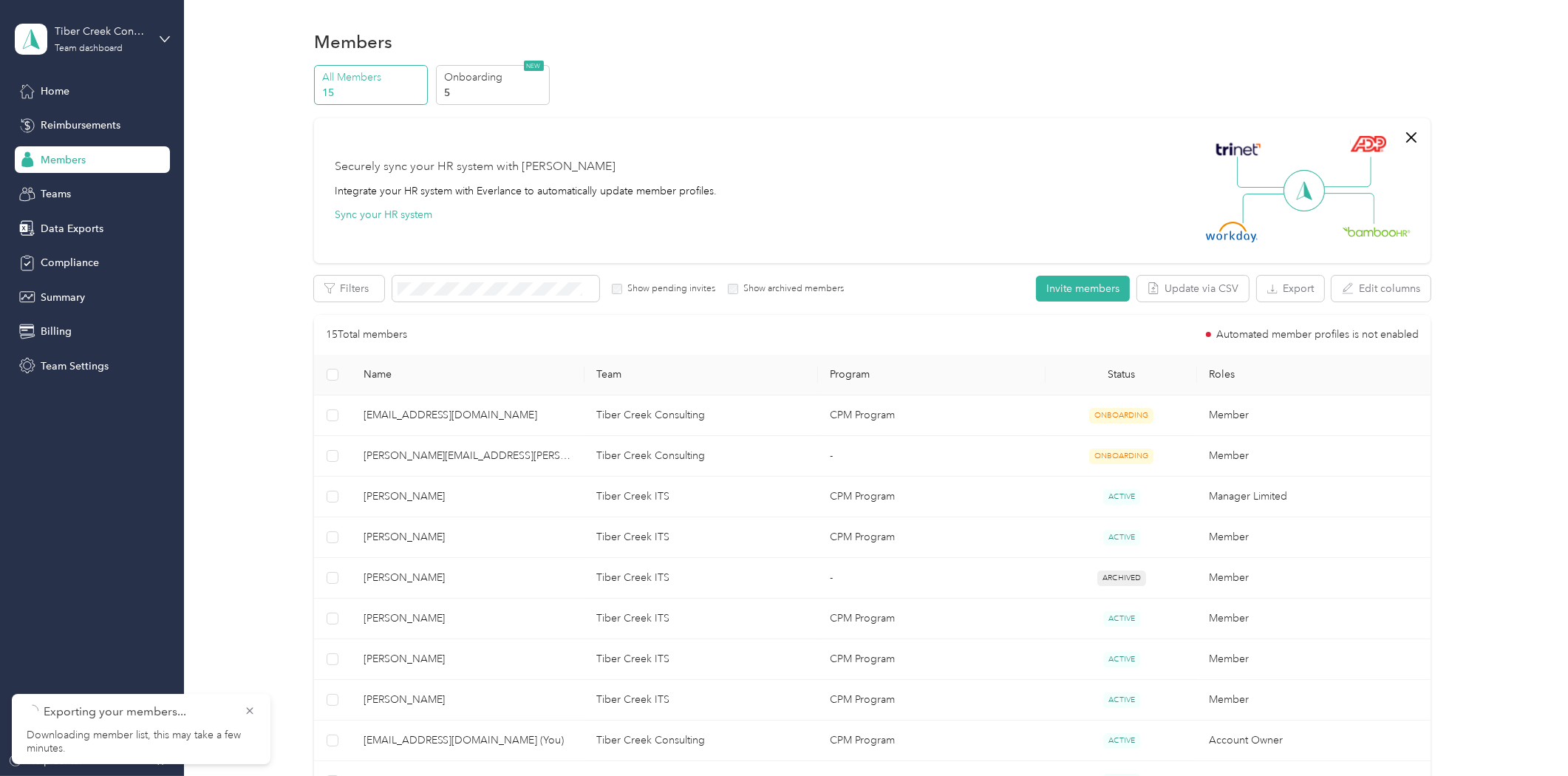
click at [405, 700] on div at bounding box center [784, 388] width 1568 height 776
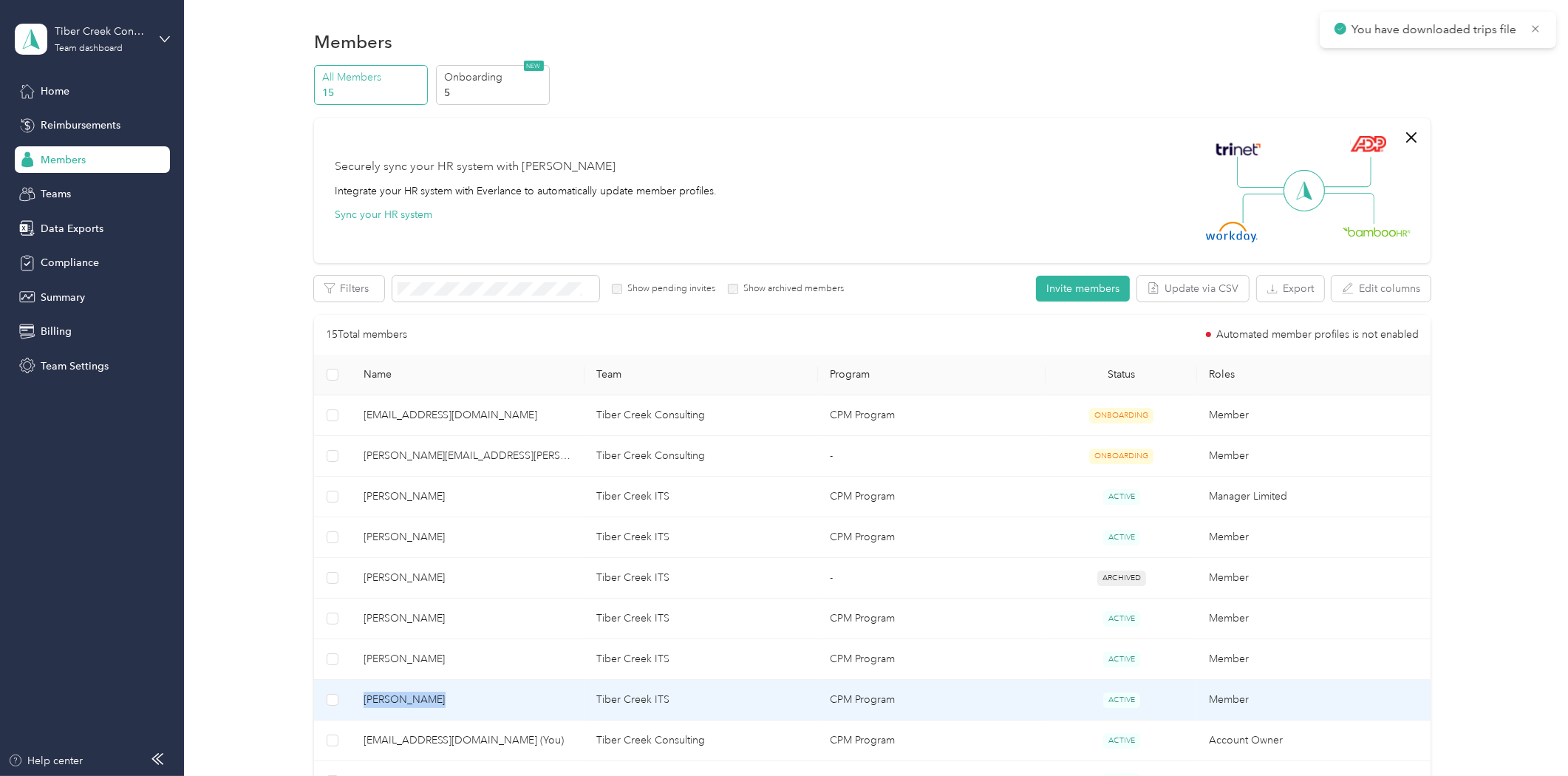
click at [405, 700] on span "[PERSON_NAME]" at bounding box center [469, 700] width 210 height 16
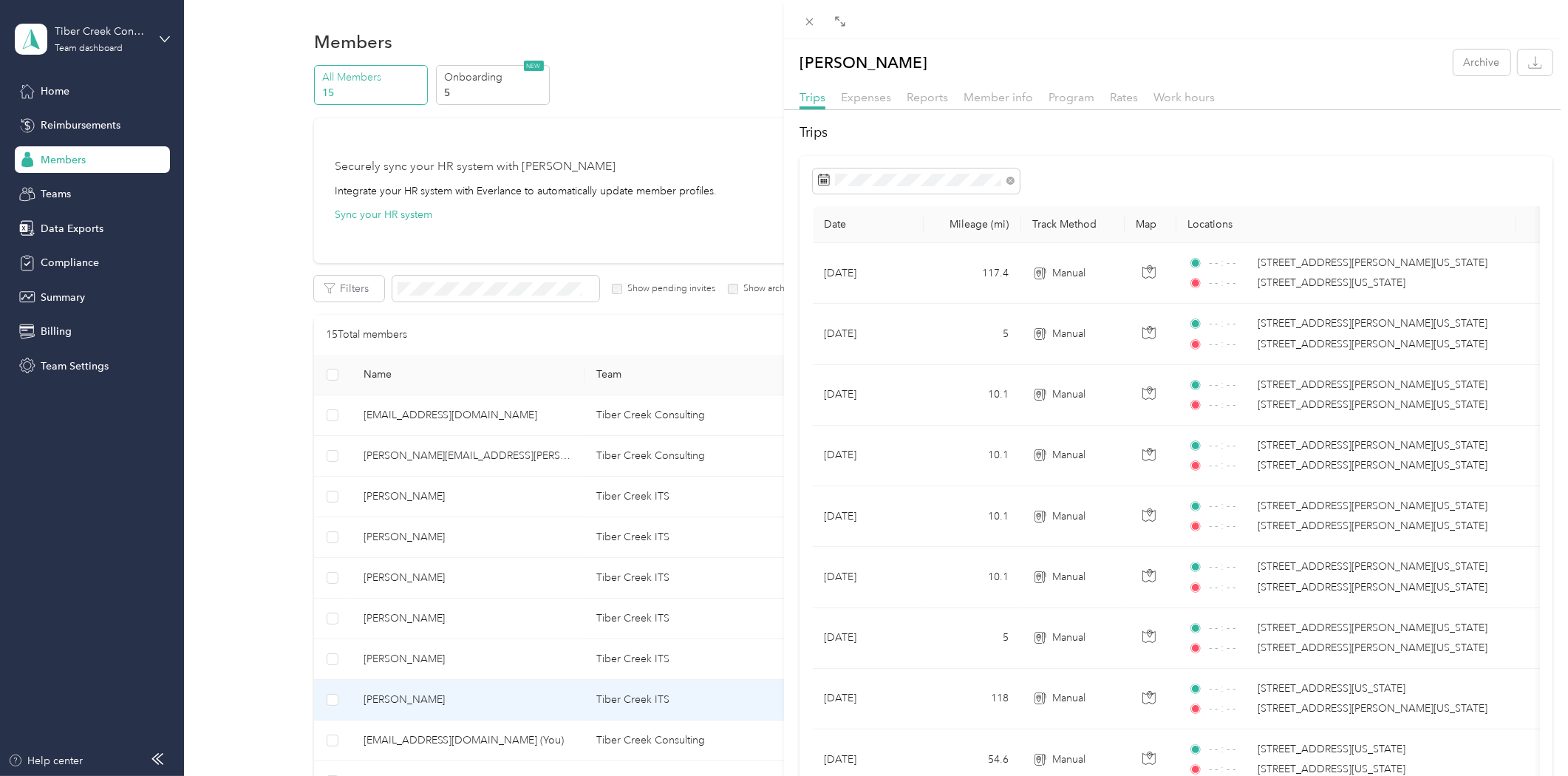
click at [404, 698] on div "[PERSON_NAME] Archive Trips Expenses Reports Member info Program Rates Work hou…" at bounding box center [784, 388] width 1568 height 776
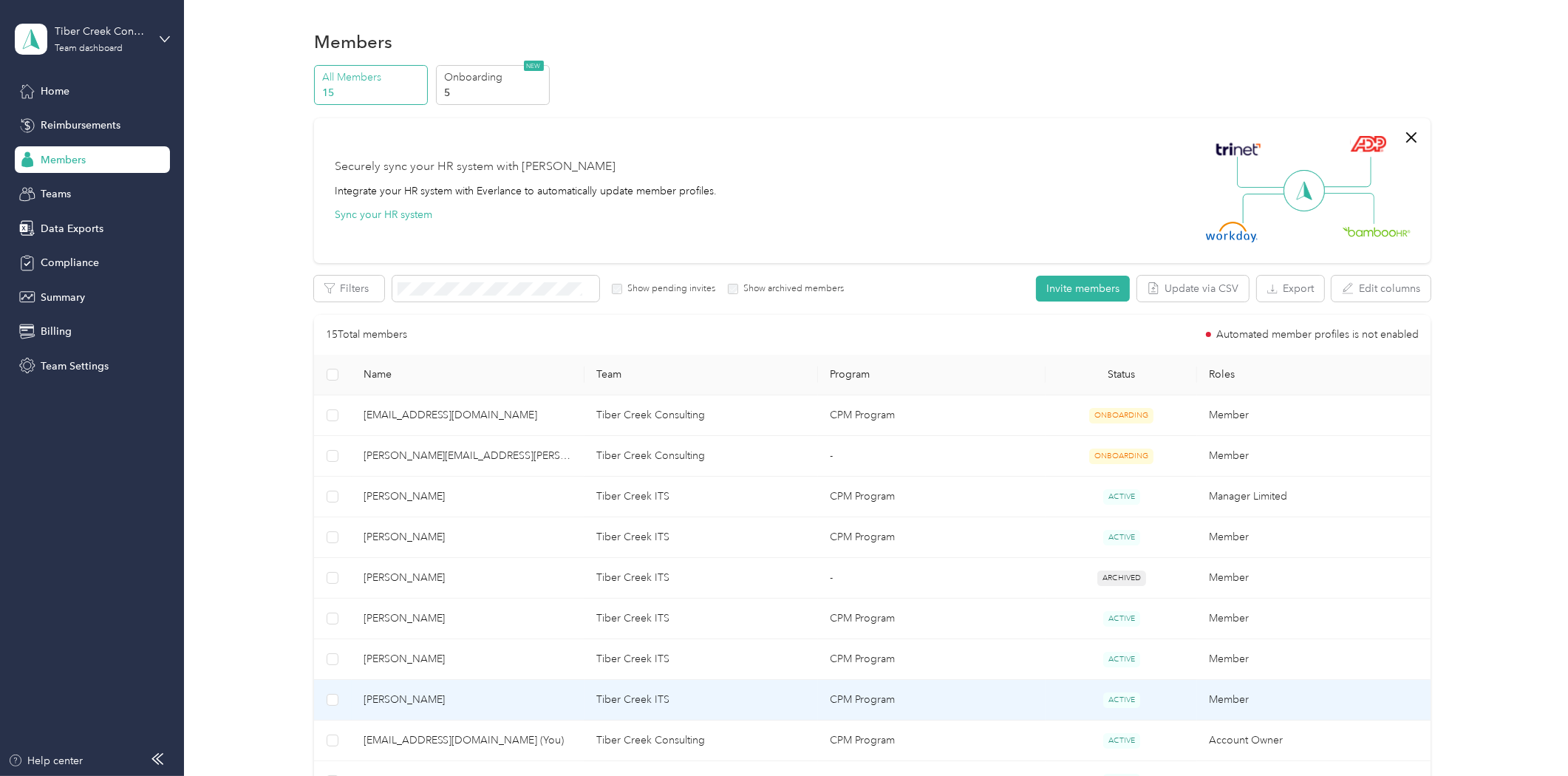
click at [403, 698] on span "[PERSON_NAME]" at bounding box center [469, 700] width 210 height 16
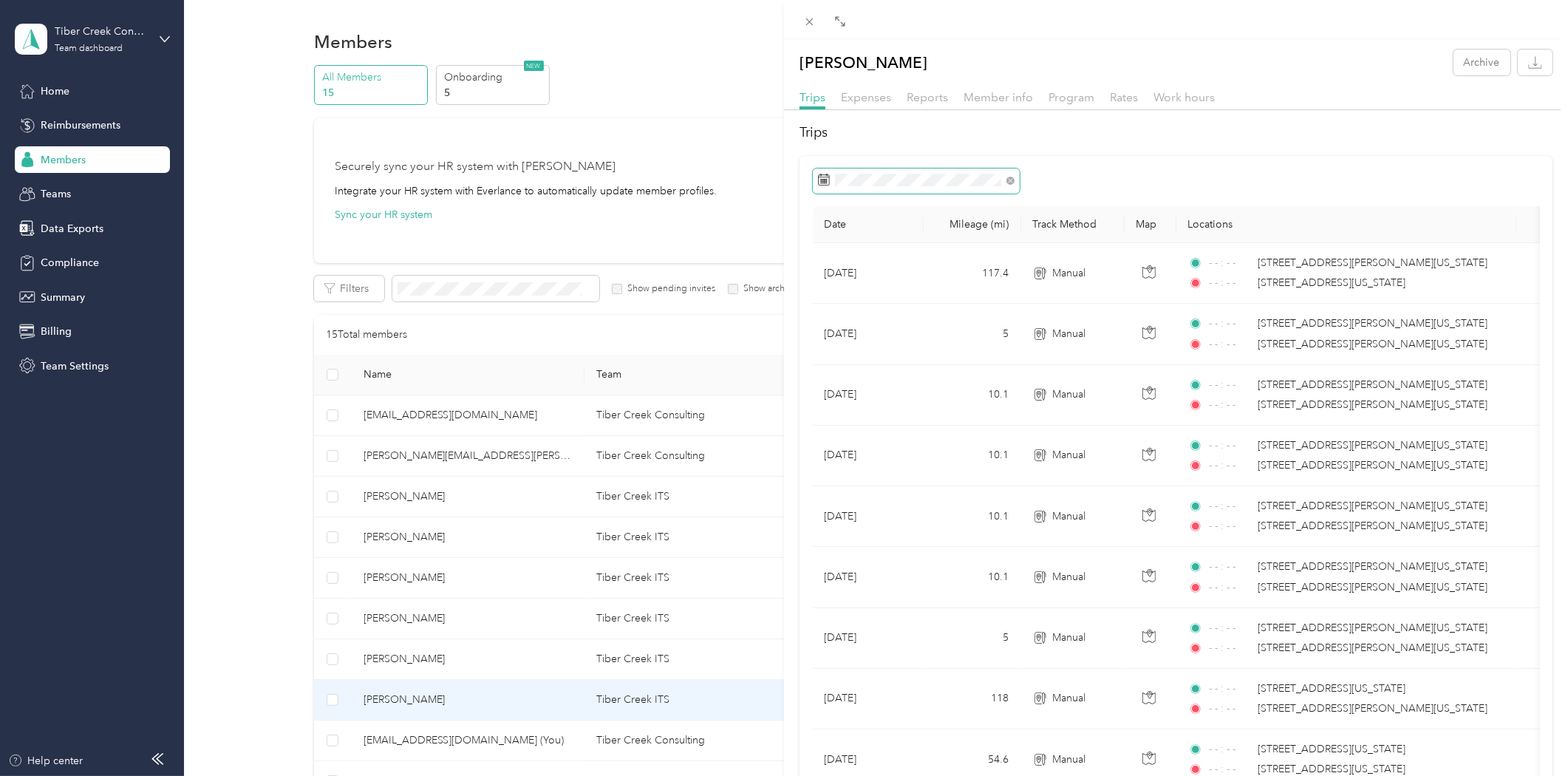
click at [908, 168] on span at bounding box center [917, 180] width 207 height 25
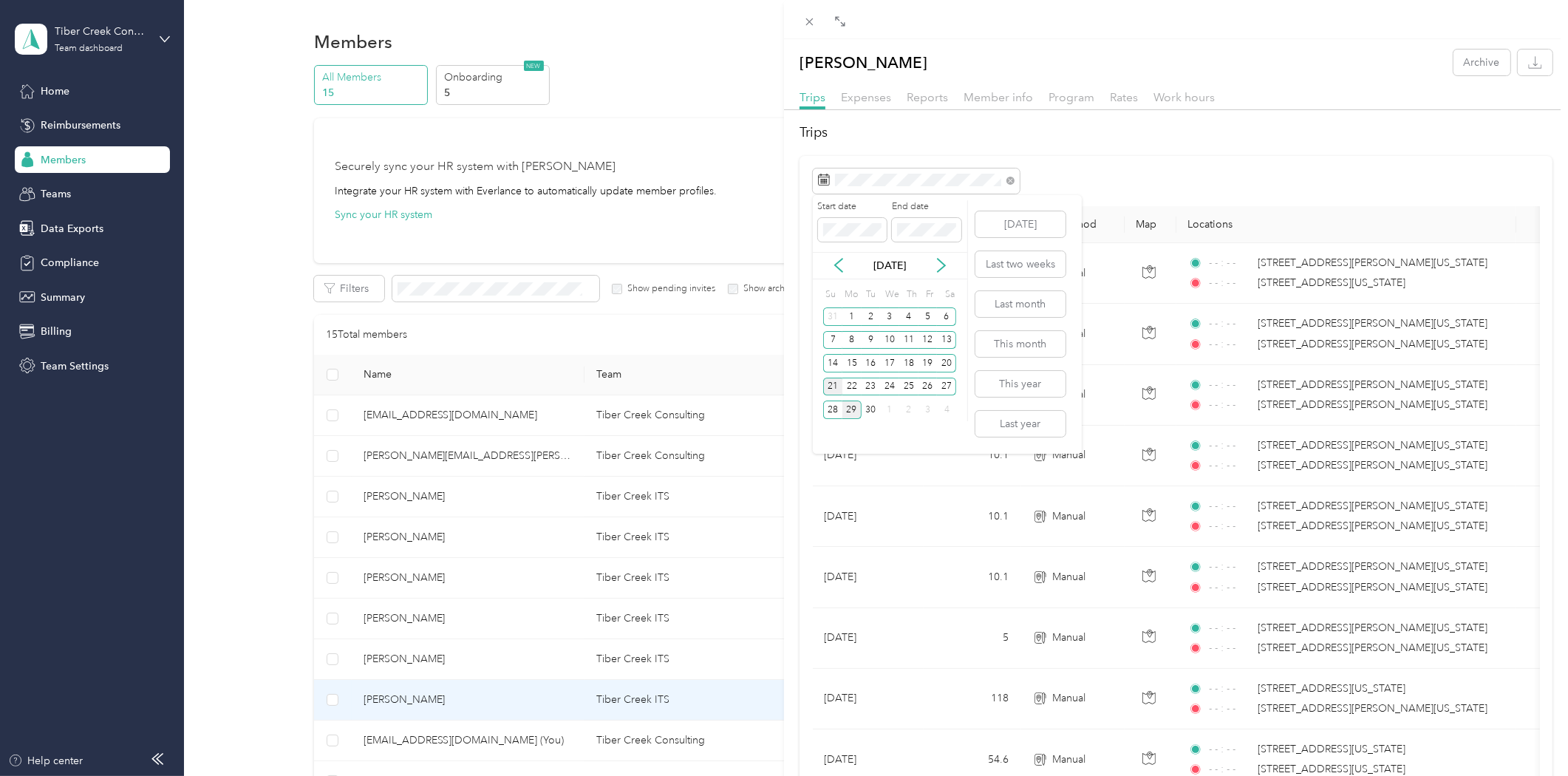
click at [831, 390] on div "21" at bounding box center [832, 386] width 19 height 19
click at [948, 390] on div "27" at bounding box center [946, 386] width 19 height 19
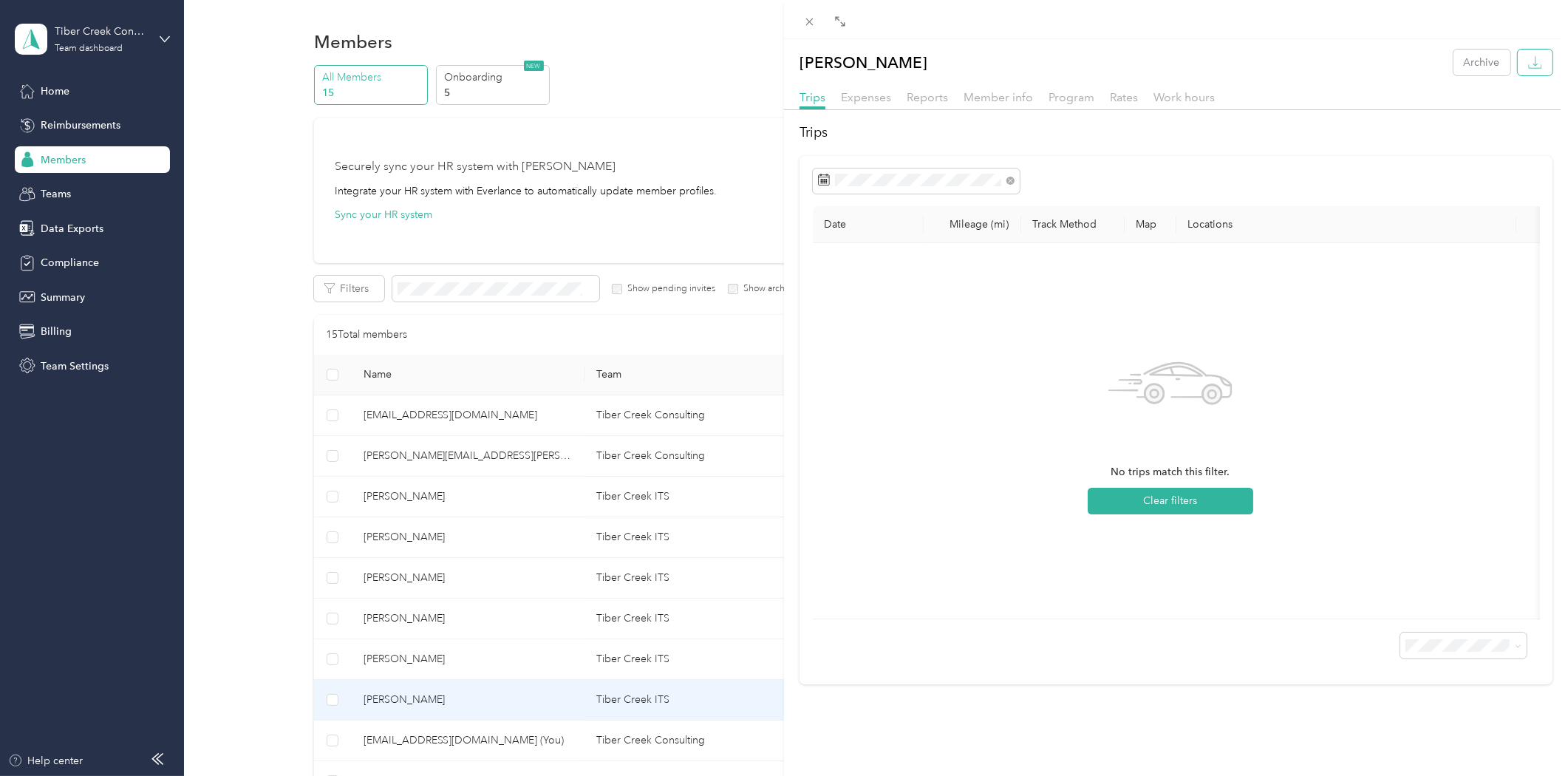
click at [1531, 59] on button "button" at bounding box center [1535, 62] width 35 height 26
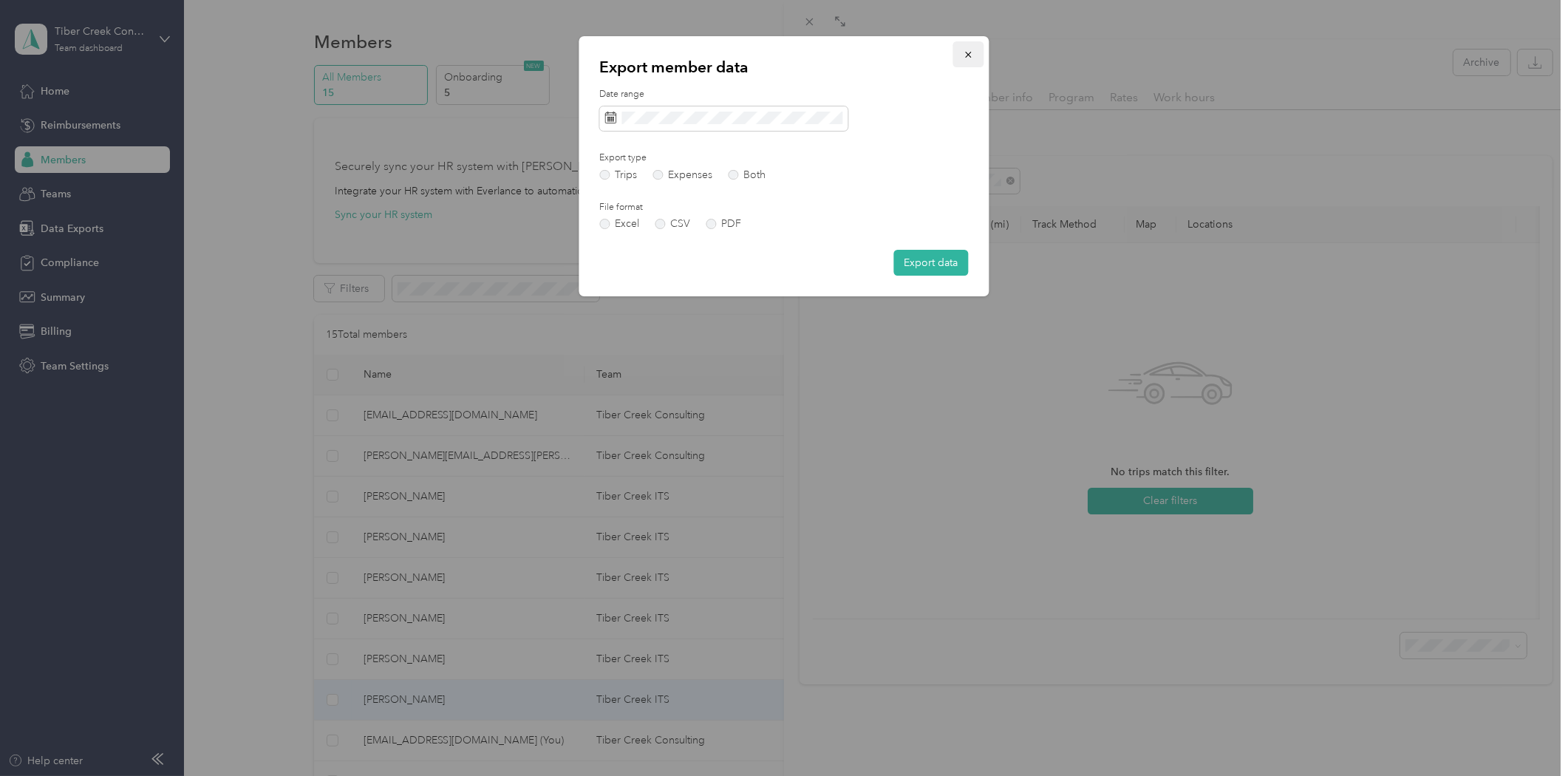
click at [968, 50] on icon "button" at bounding box center [968, 54] width 11 height 11
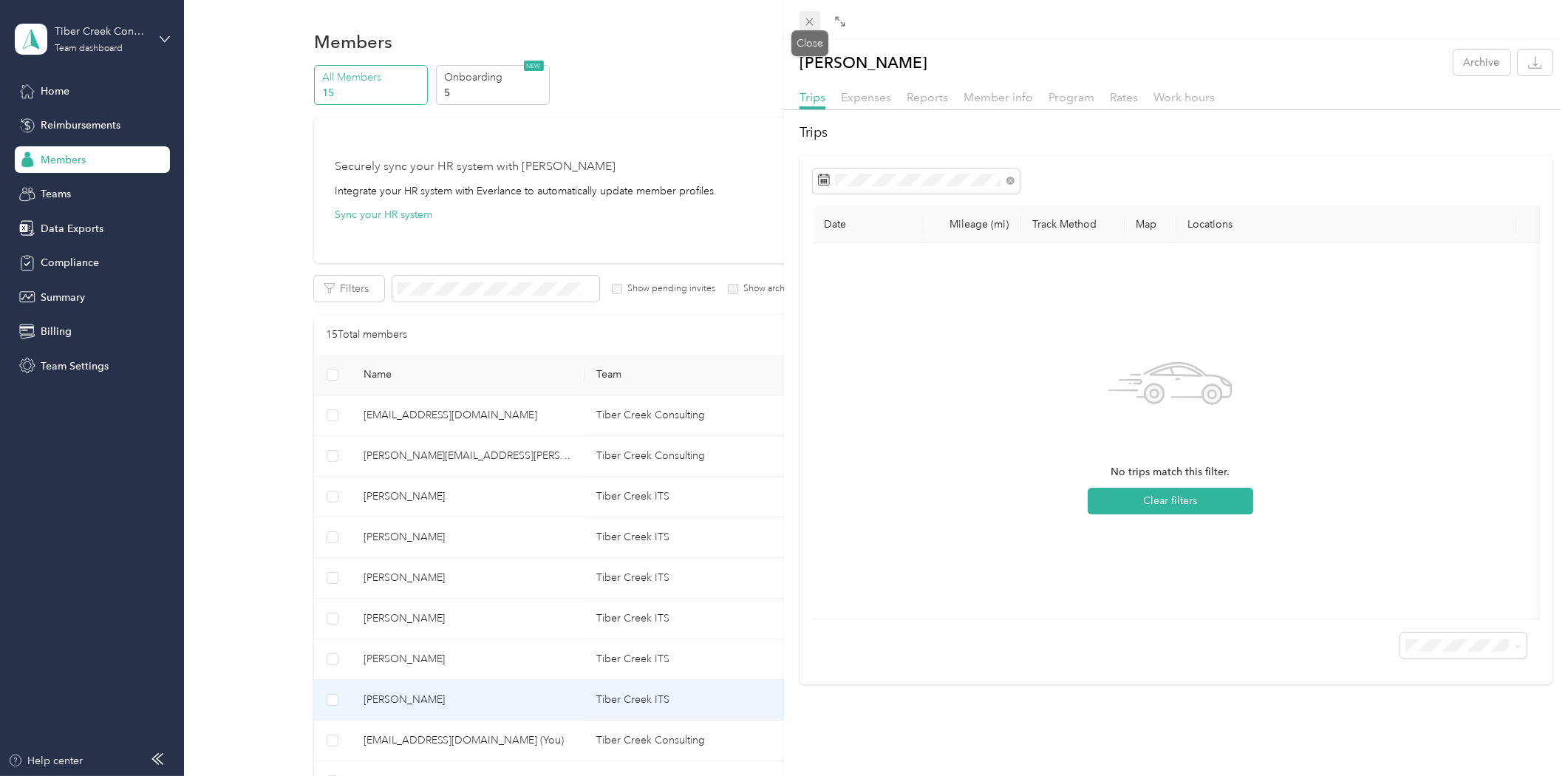
click at [807, 27] on icon at bounding box center [810, 22] width 13 height 13
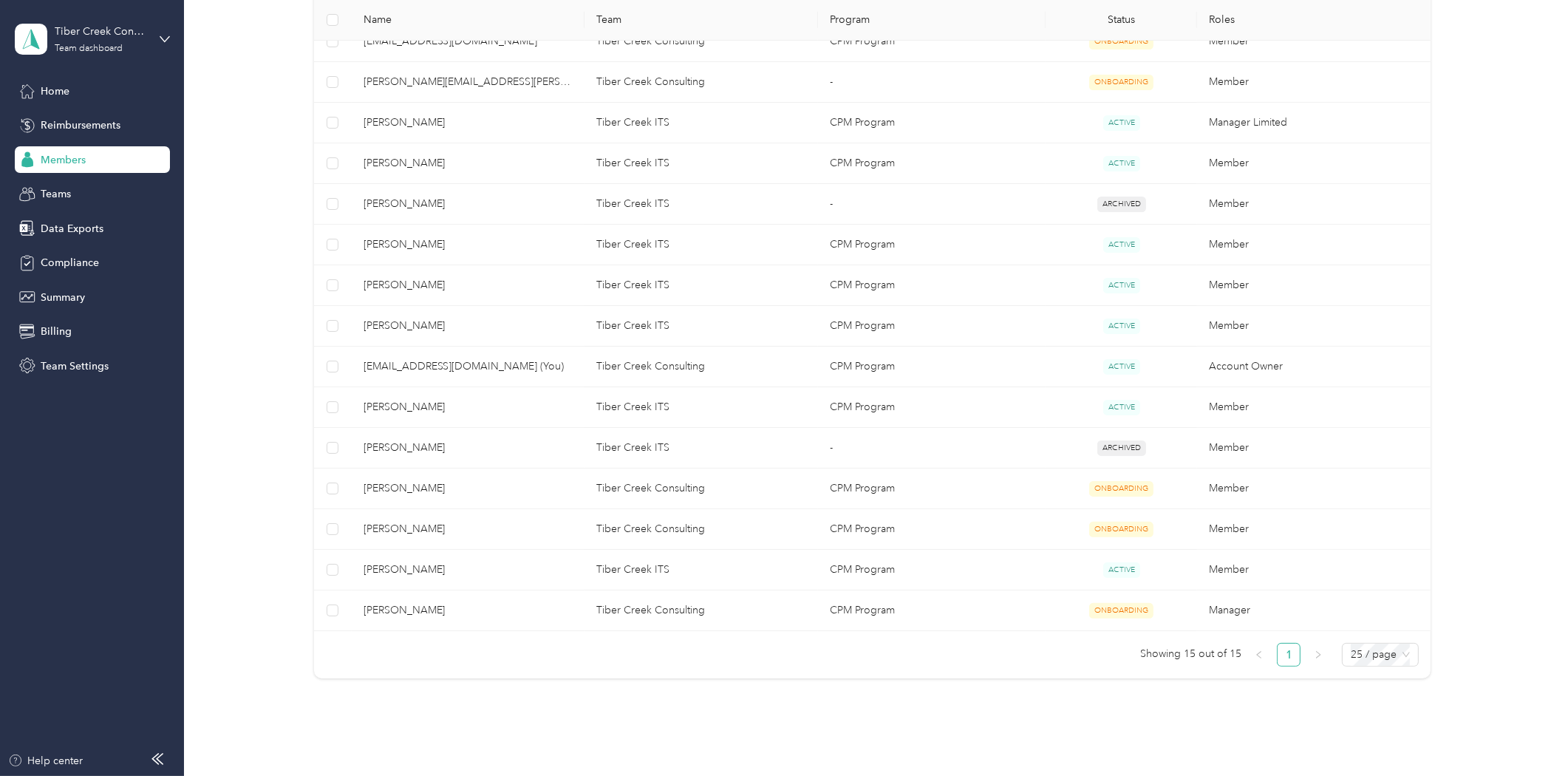
scroll to position [382, 0]
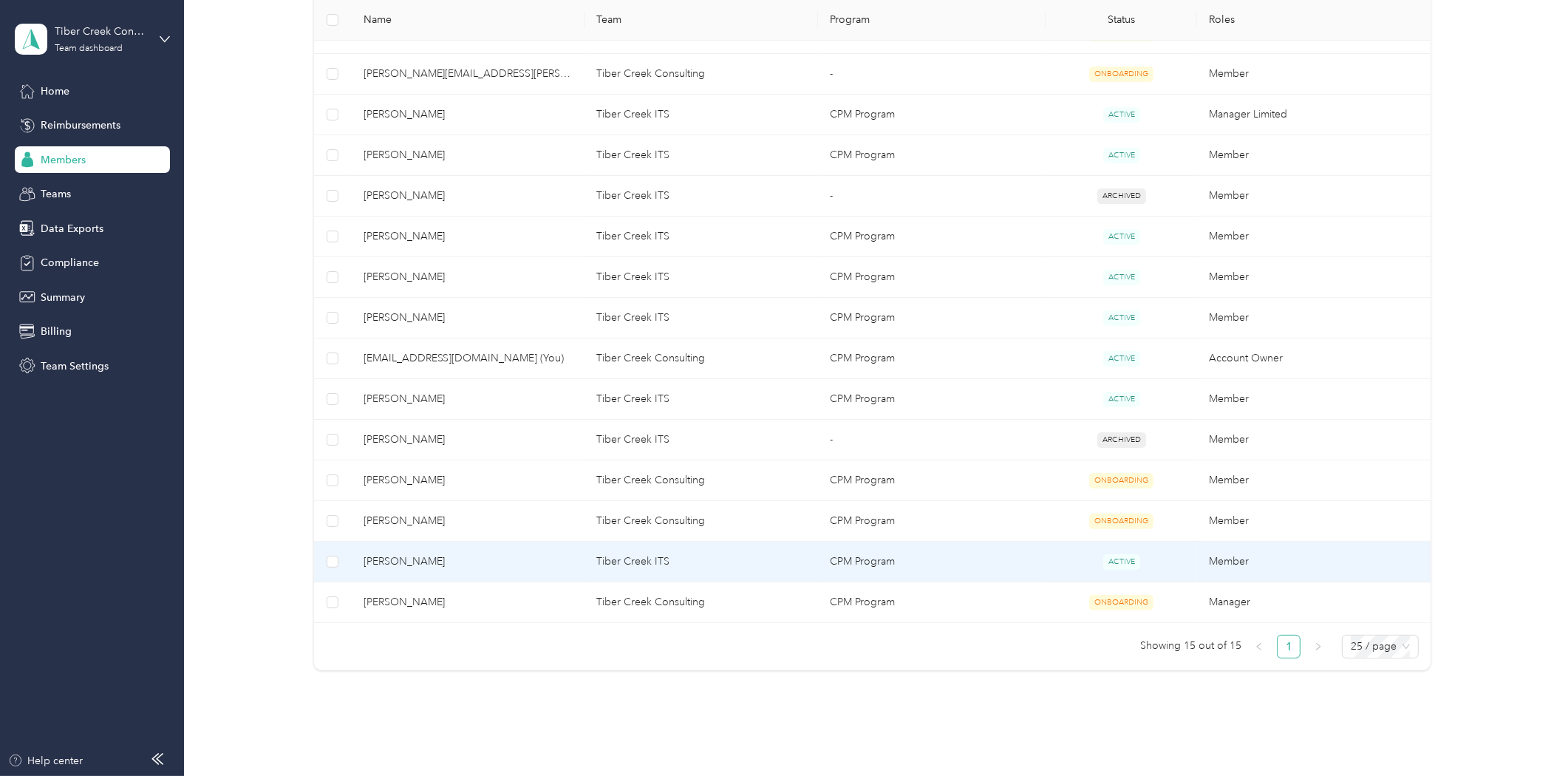
click at [400, 554] on span "[PERSON_NAME]" at bounding box center [469, 562] width 210 height 16
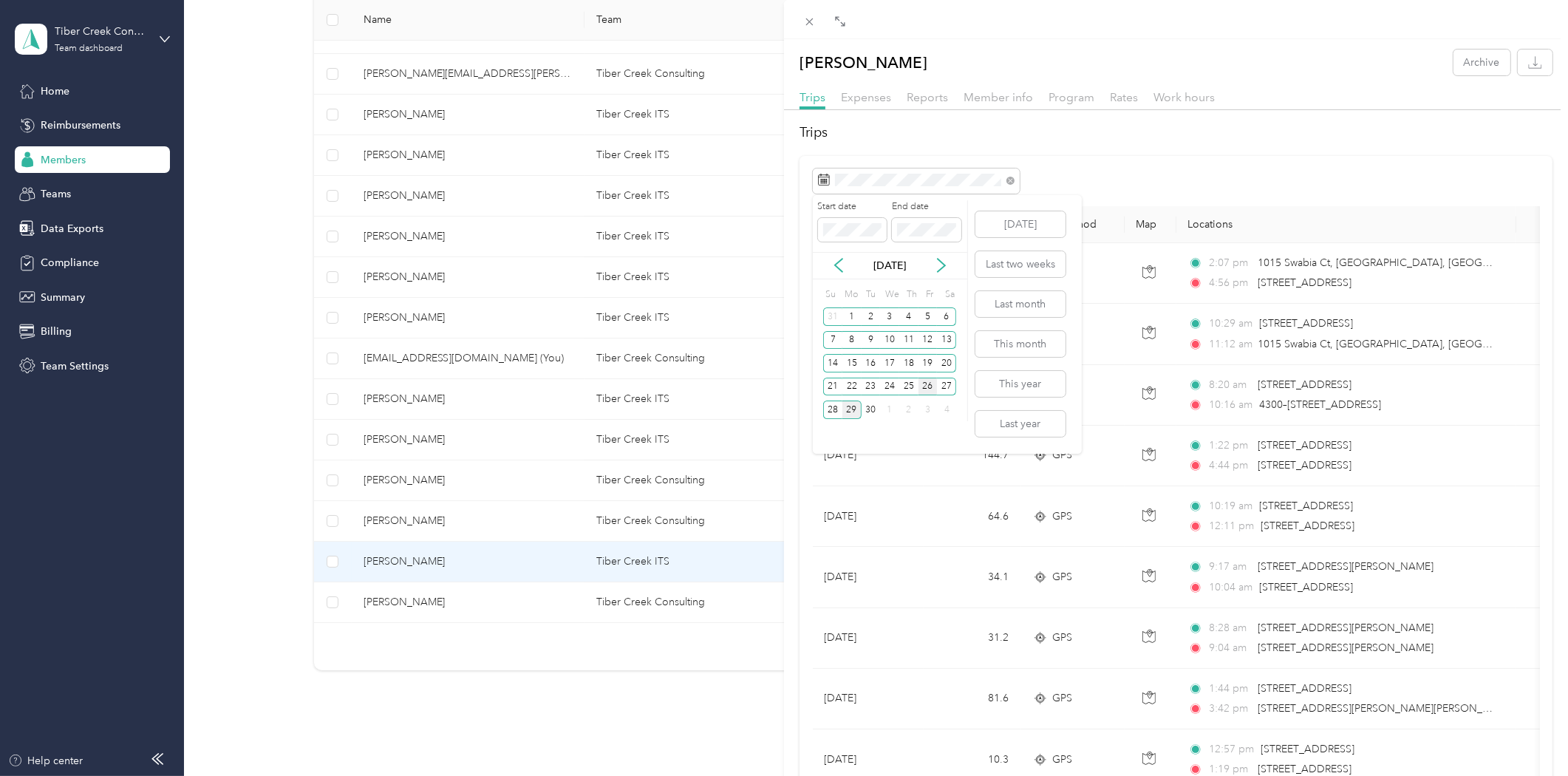
drag, startPoint x: 829, startPoint y: 389, endPoint x: 927, endPoint y: 387, distance: 98.0
click at [830, 388] on div "21" at bounding box center [832, 386] width 19 height 19
click at [949, 387] on div "27" at bounding box center [946, 386] width 19 height 19
